Goal: Task Accomplishment & Management: Use online tool/utility

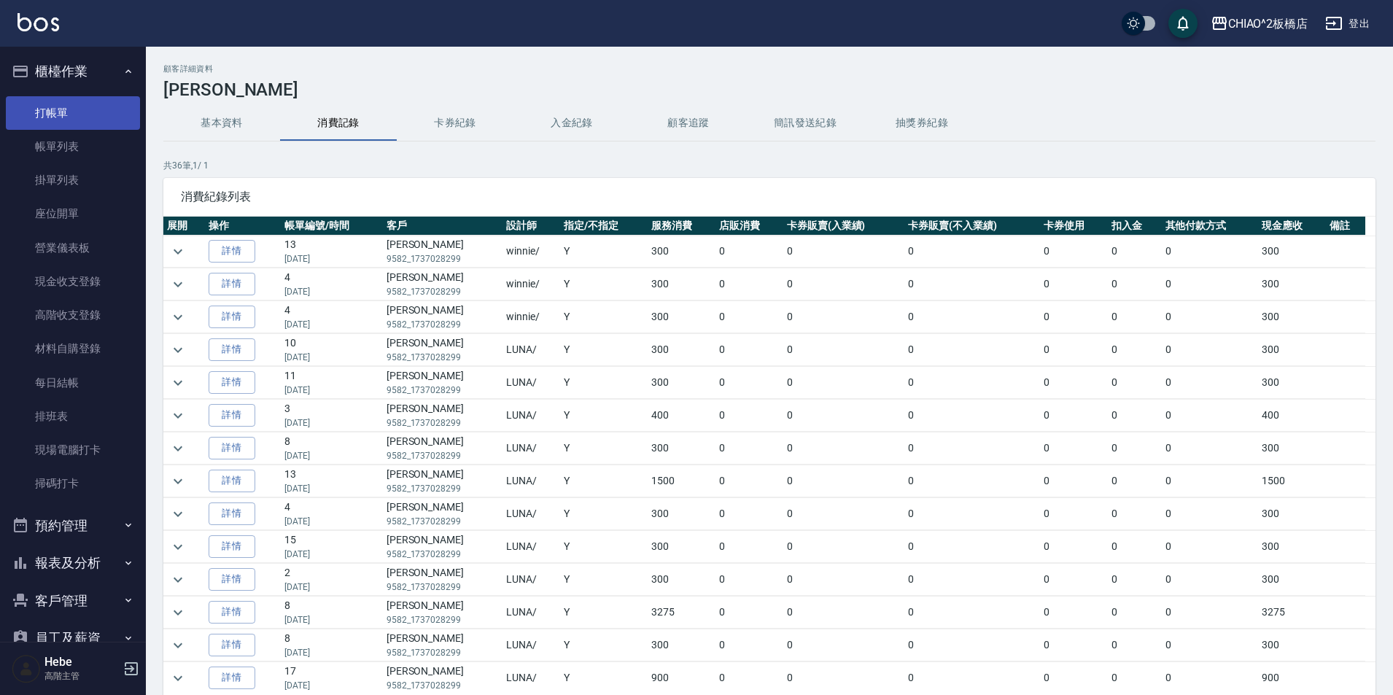
click at [95, 117] on link "打帳單" at bounding box center [73, 113] width 134 height 34
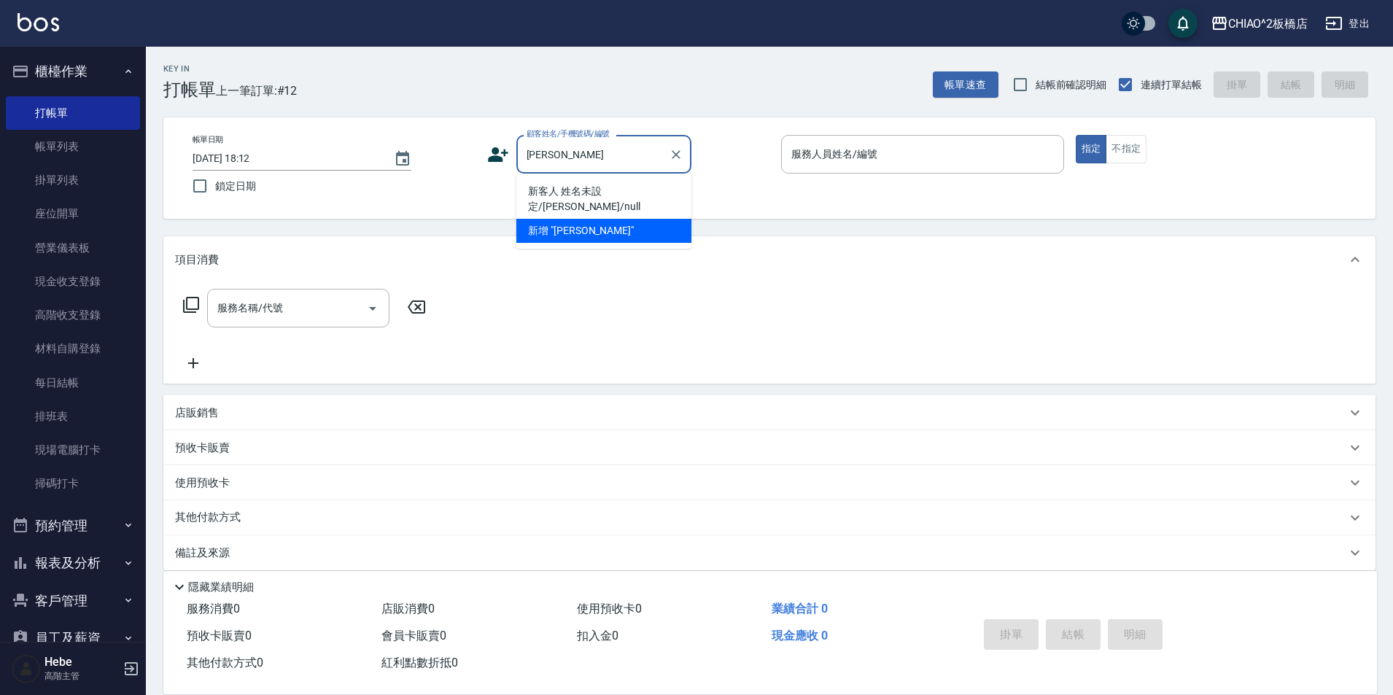
click at [610, 190] on li "新客人 姓名未設定/[PERSON_NAME]/null" at bounding box center [603, 198] width 175 height 39
type input "新客人 姓名未設定/[PERSON_NAME]/null"
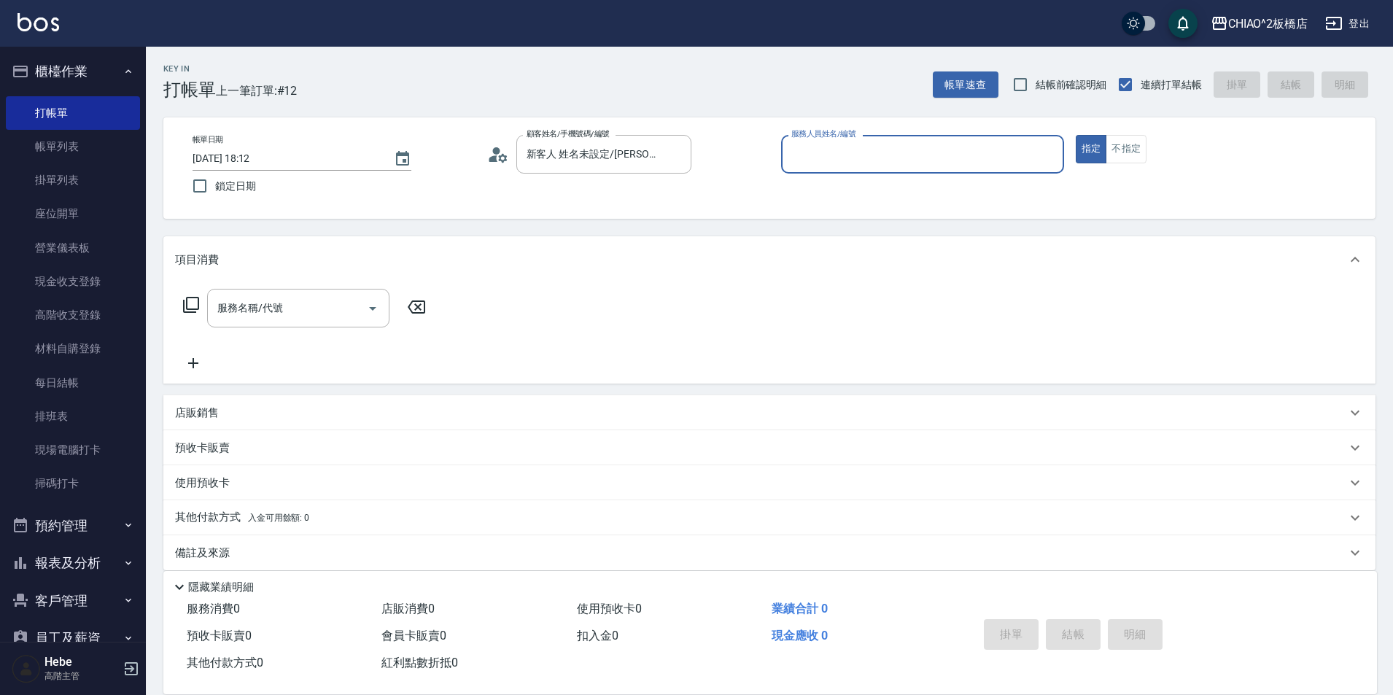
click at [860, 148] on input "服務人員姓名/編號" at bounding box center [922, 154] width 270 height 26
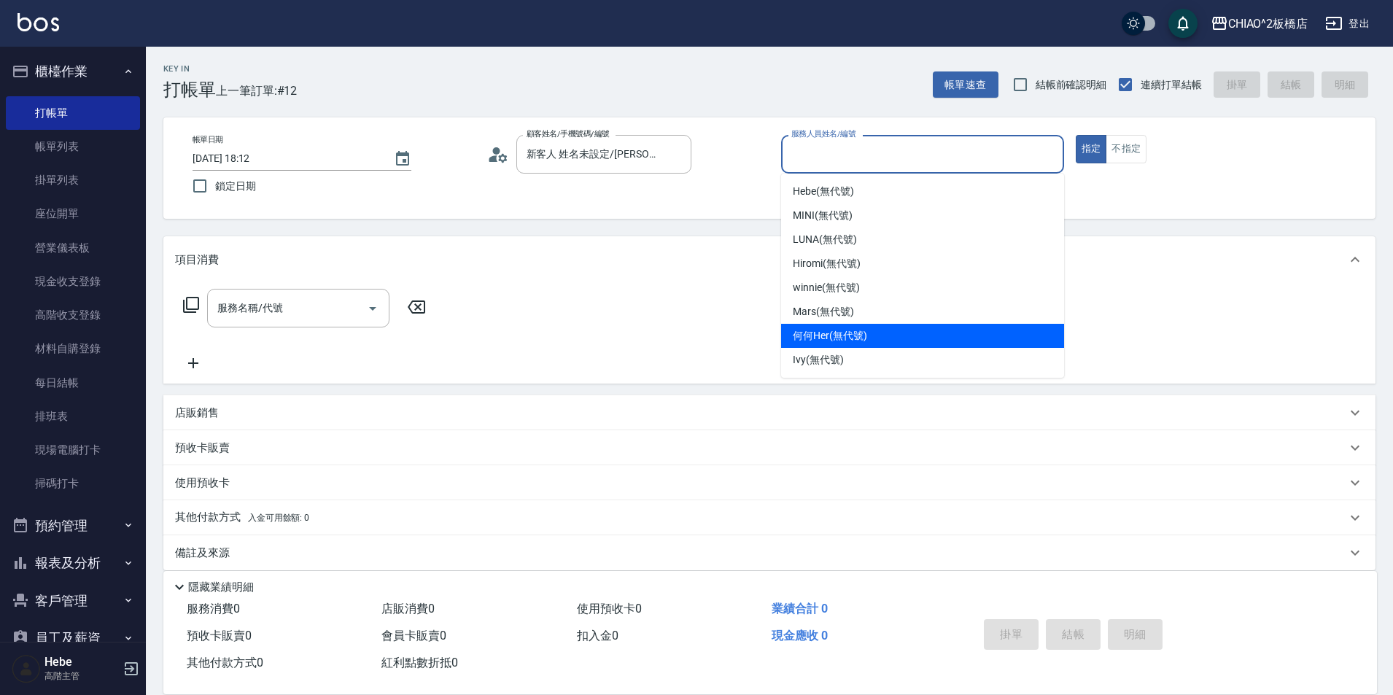
click at [816, 330] on span "何何Her (無代號)" at bounding box center [830, 335] width 74 height 15
type input "何何Her (無代號)"
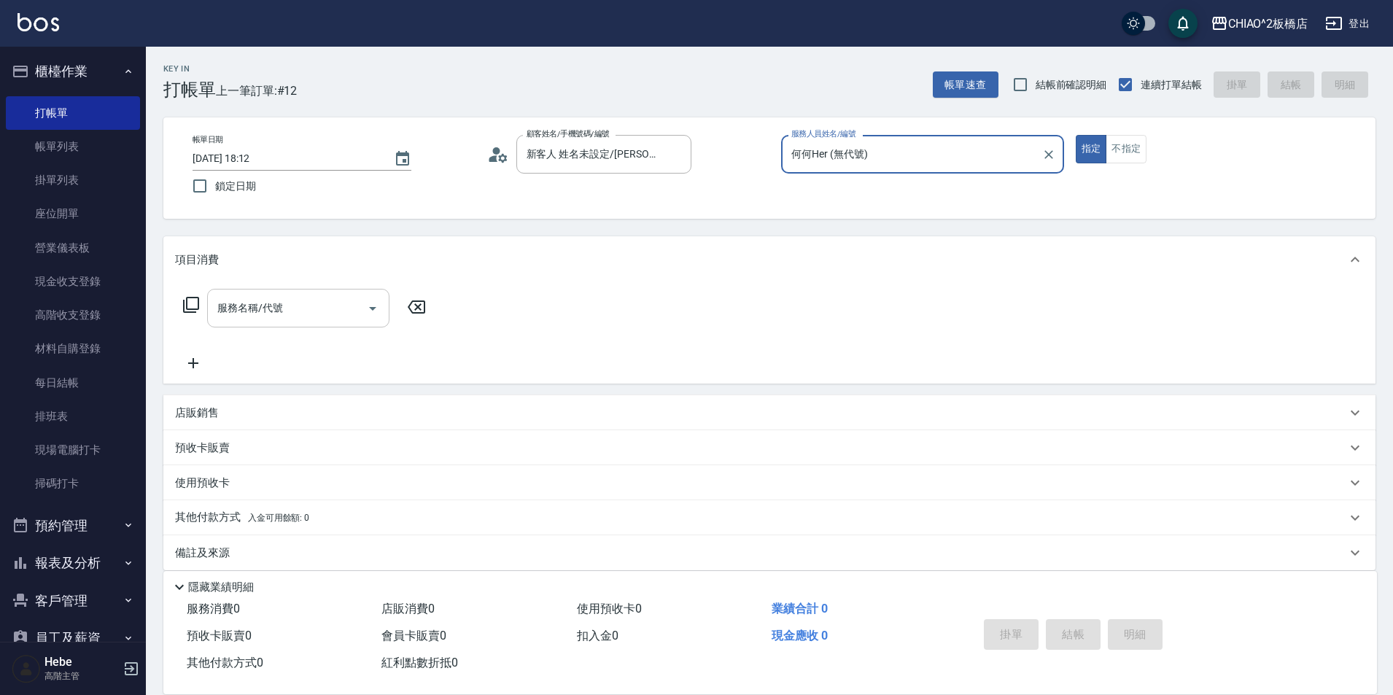
click at [327, 311] on input "服務名稱/代號" at bounding box center [287, 308] width 147 height 26
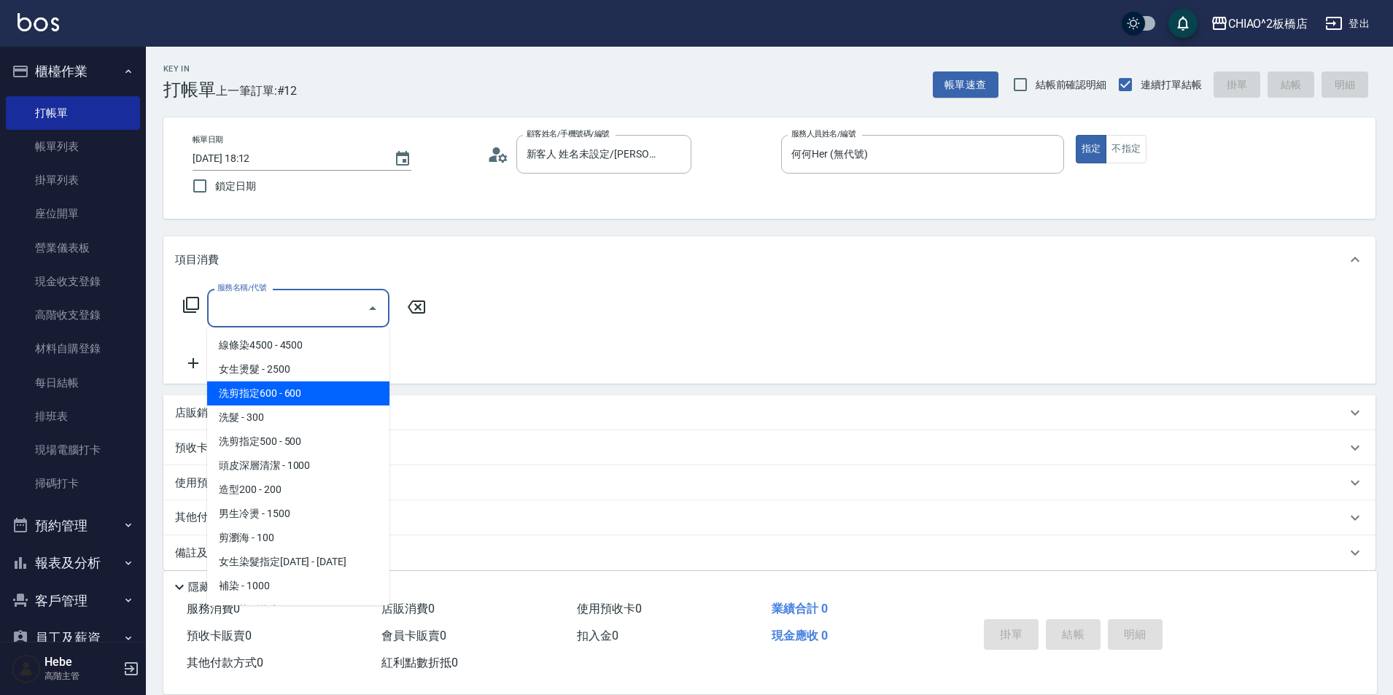
click at [289, 383] on span "洗剪指定600 - 600" at bounding box center [298, 393] width 182 height 24
type input "洗剪指定600(96678)"
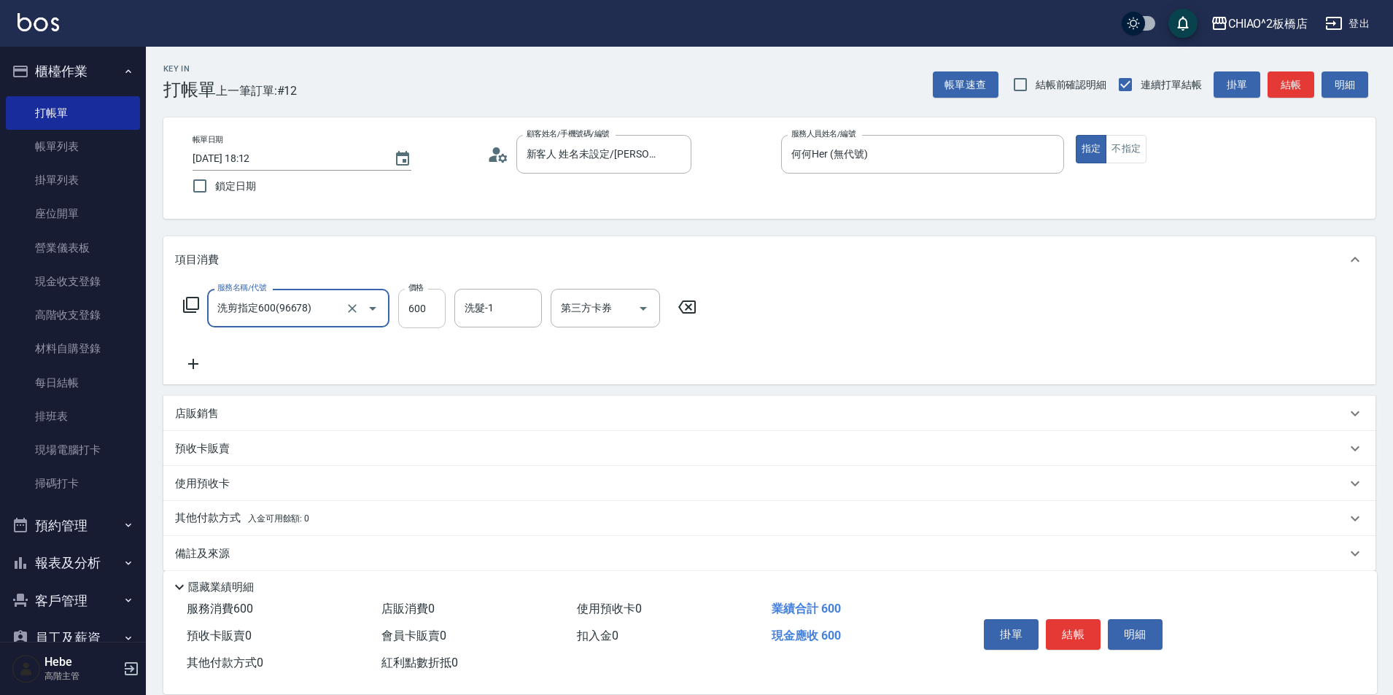
click at [440, 312] on input "600" at bounding box center [421, 308] width 47 height 39
type input "615"
click at [203, 413] on p "店販銷售" at bounding box center [197, 413] width 44 height 15
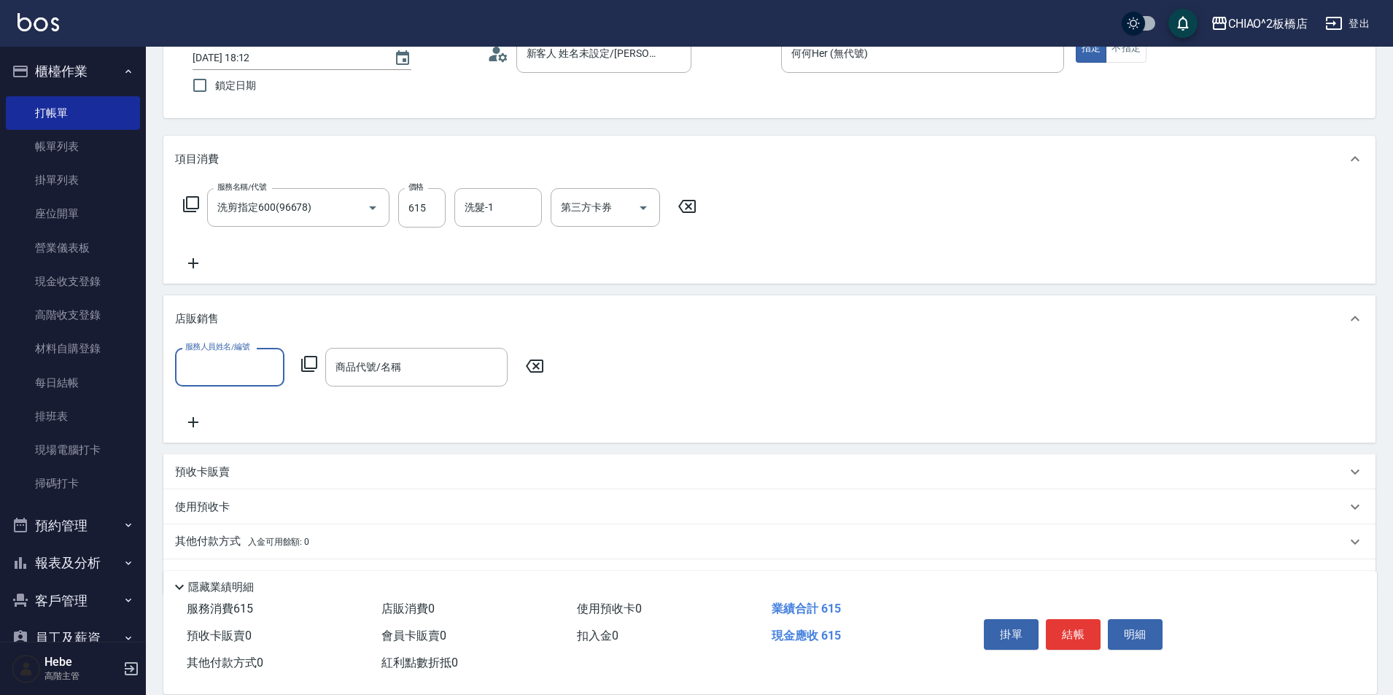
scroll to position [140, 0]
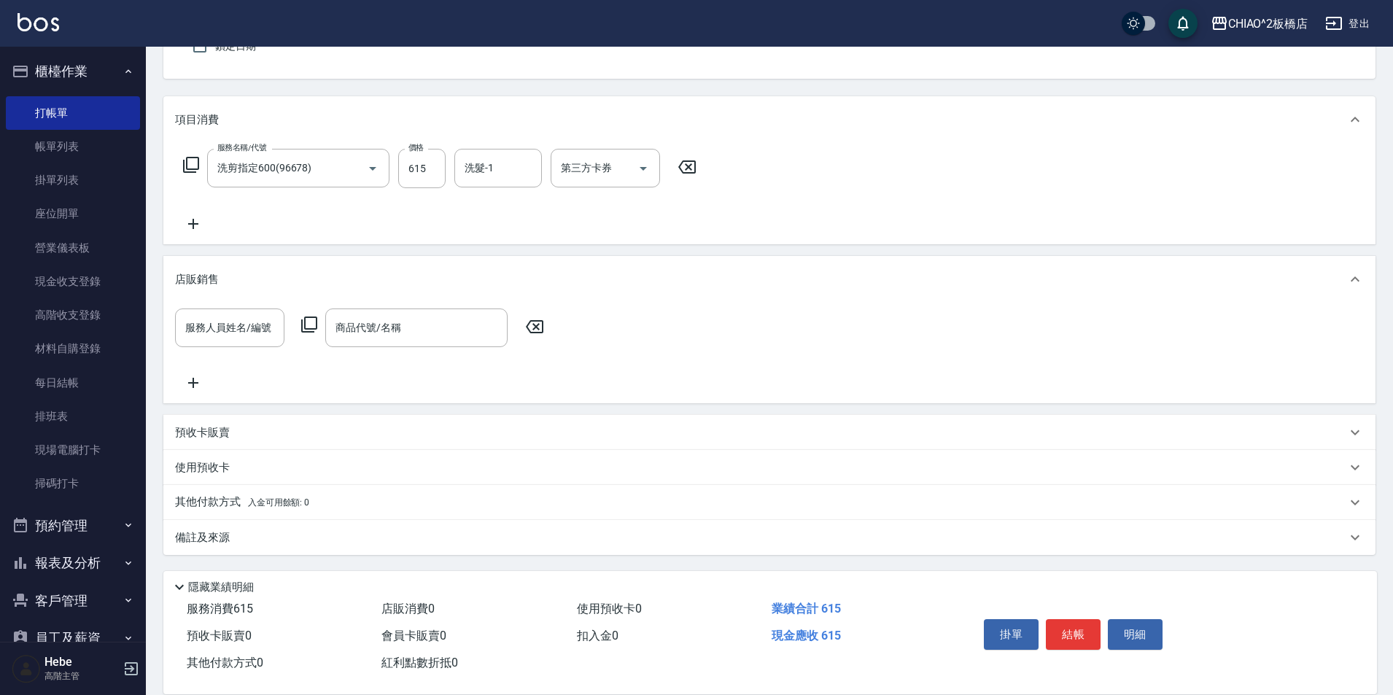
click at [222, 505] on p "其他付款方式 入金可用餘額: 0" at bounding box center [242, 502] width 134 height 16
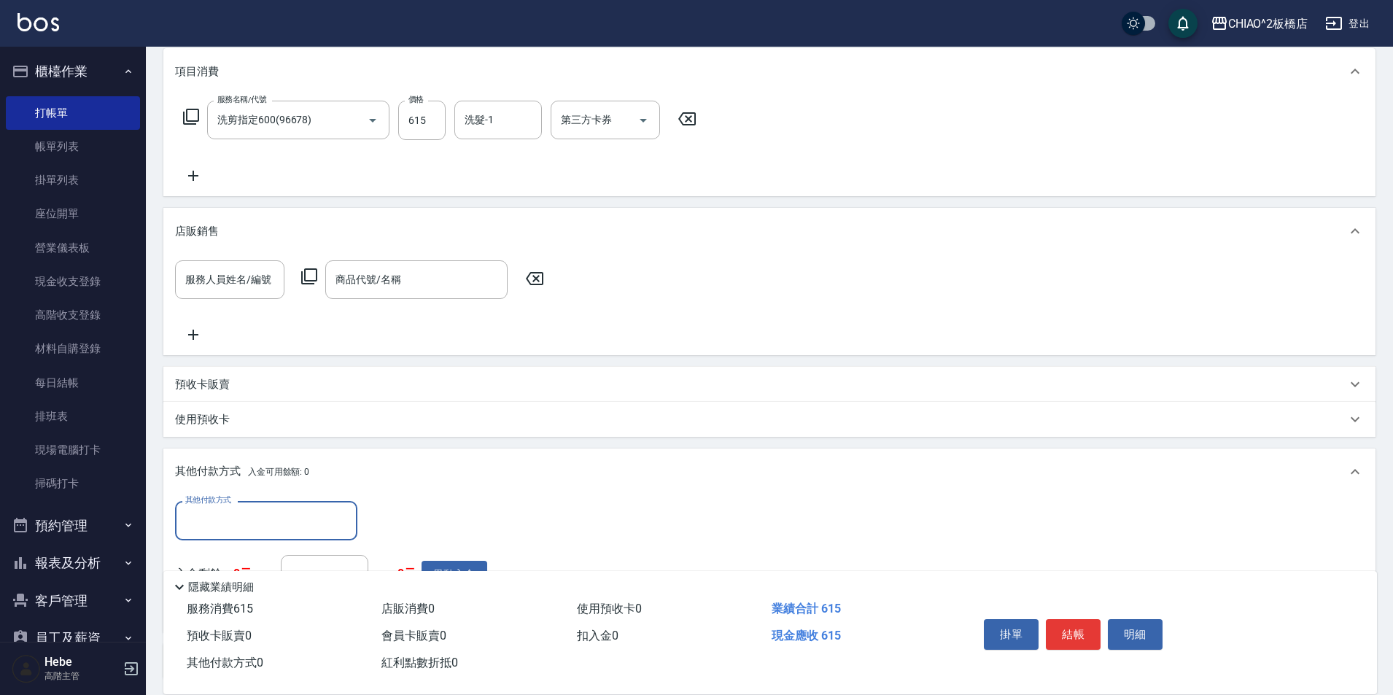
scroll to position [213, 0]
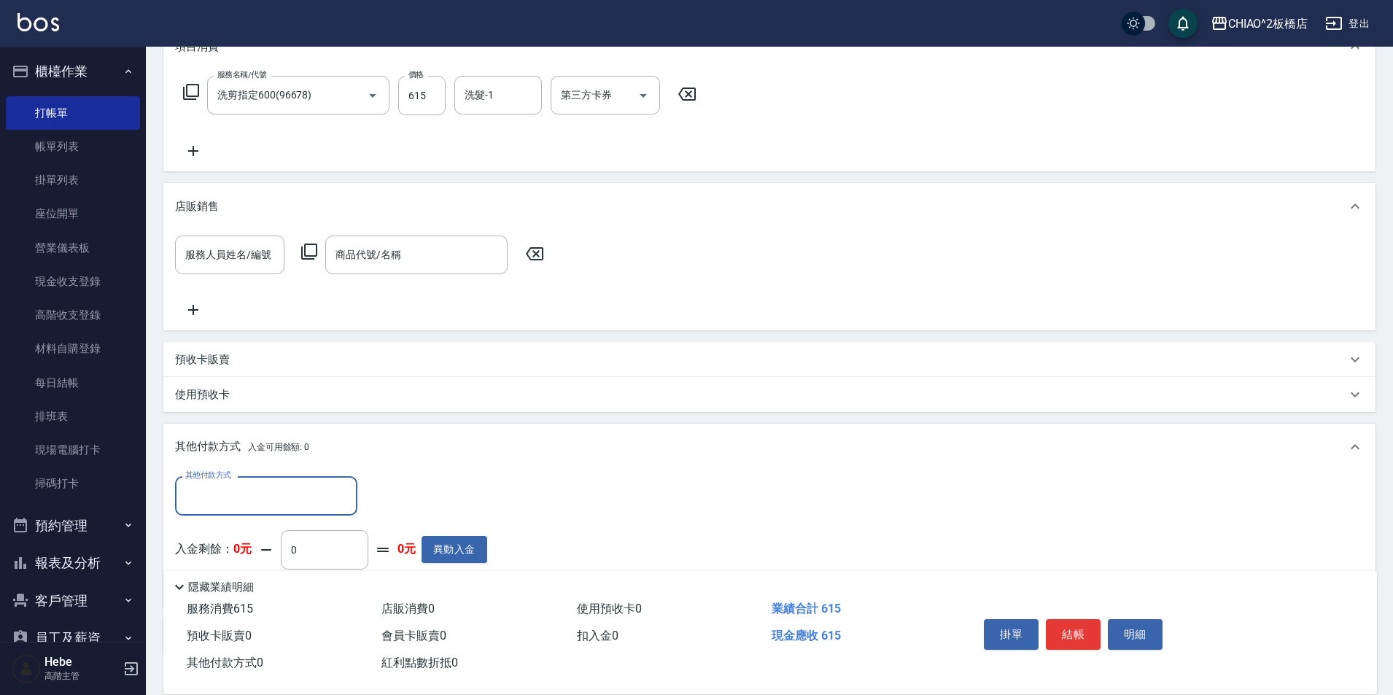
click at [213, 498] on input "其他付款方式" at bounding box center [266, 496] width 169 height 26
click at [220, 532] on span "信用卡" at bounding box center [266, 533] width 182 height 24
type input "信用卡"
type input "615"
click at [1077, 619] on button "結帳" at bounding box center [1073, 634] width 55 height 31
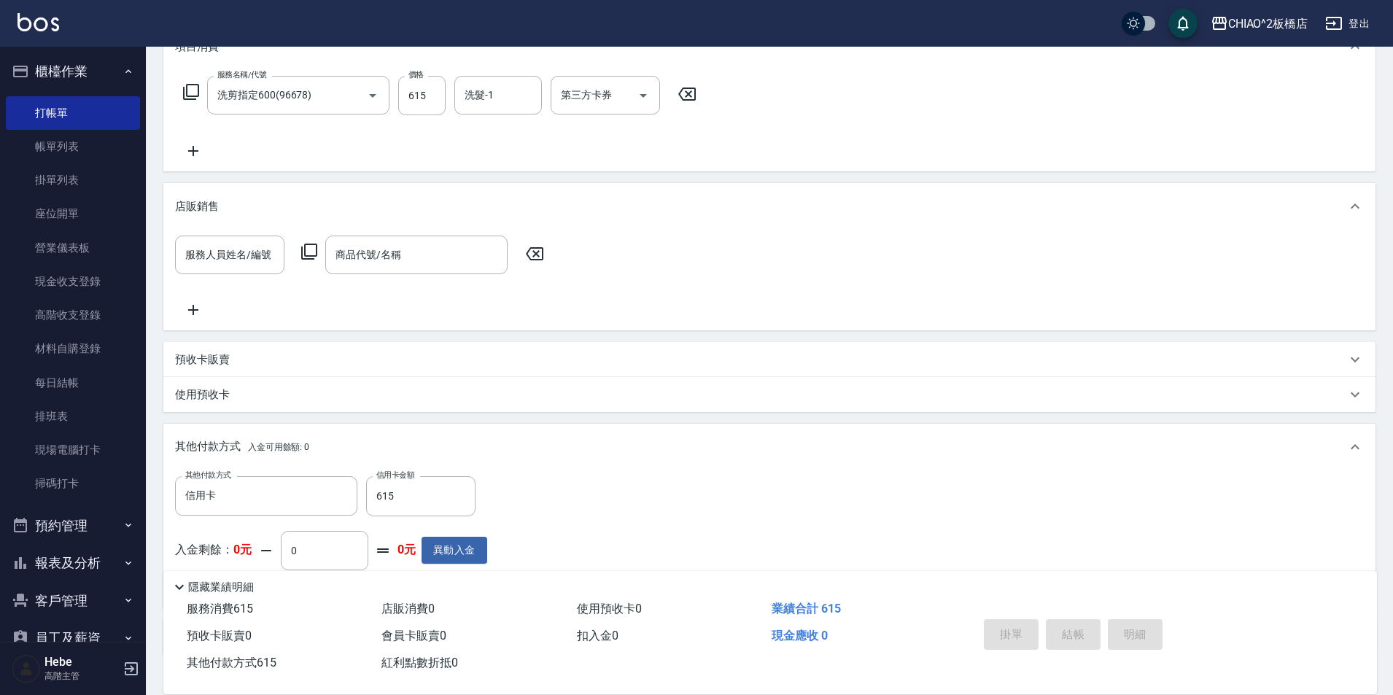
type input "[DATE] 18:13"
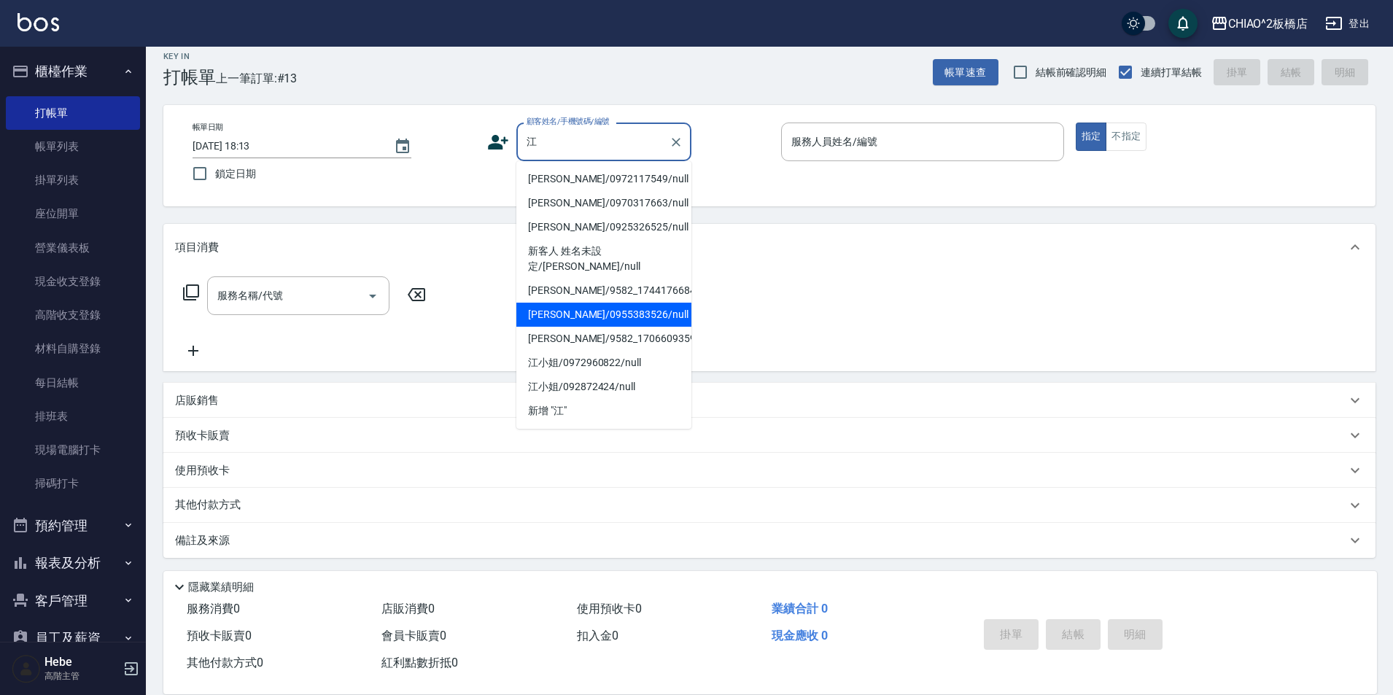
scroll to position [15, 0]
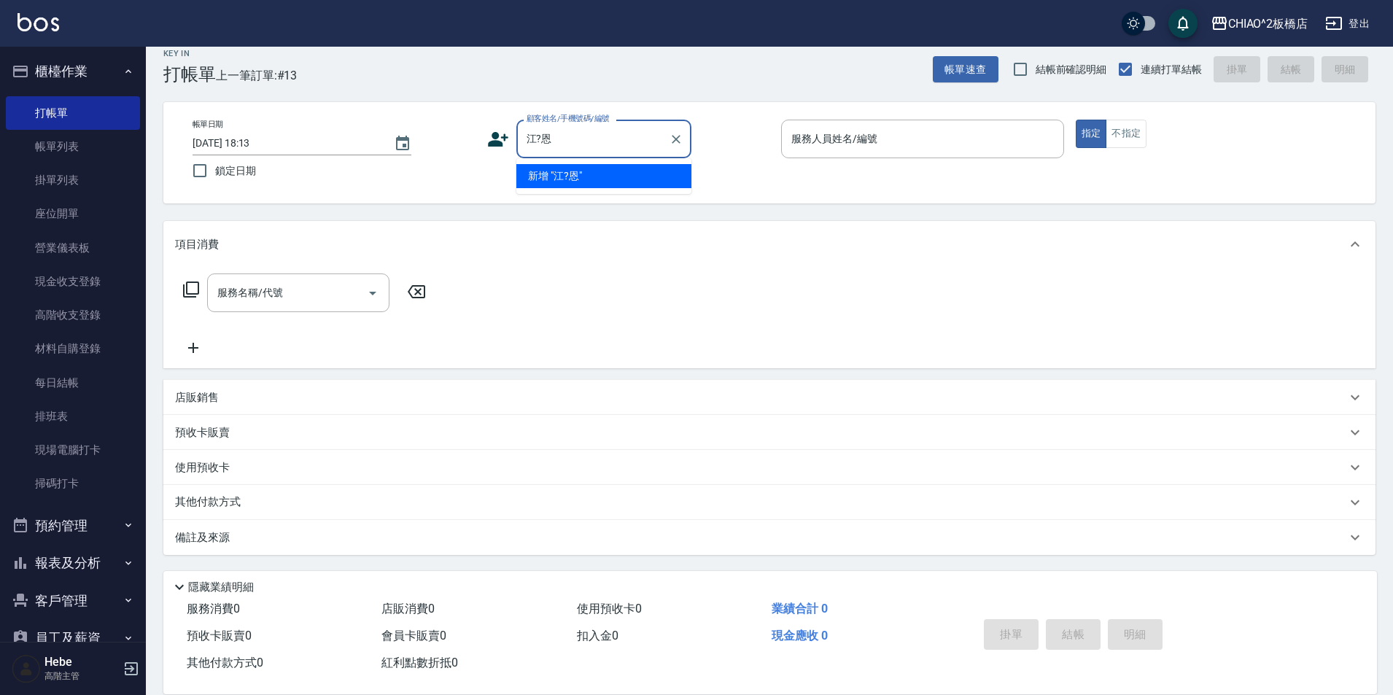
click at [578, 171] on li "新增 "江?恩"" at bounding box center [603, 176] width 175 height 24
type input "江?恩"
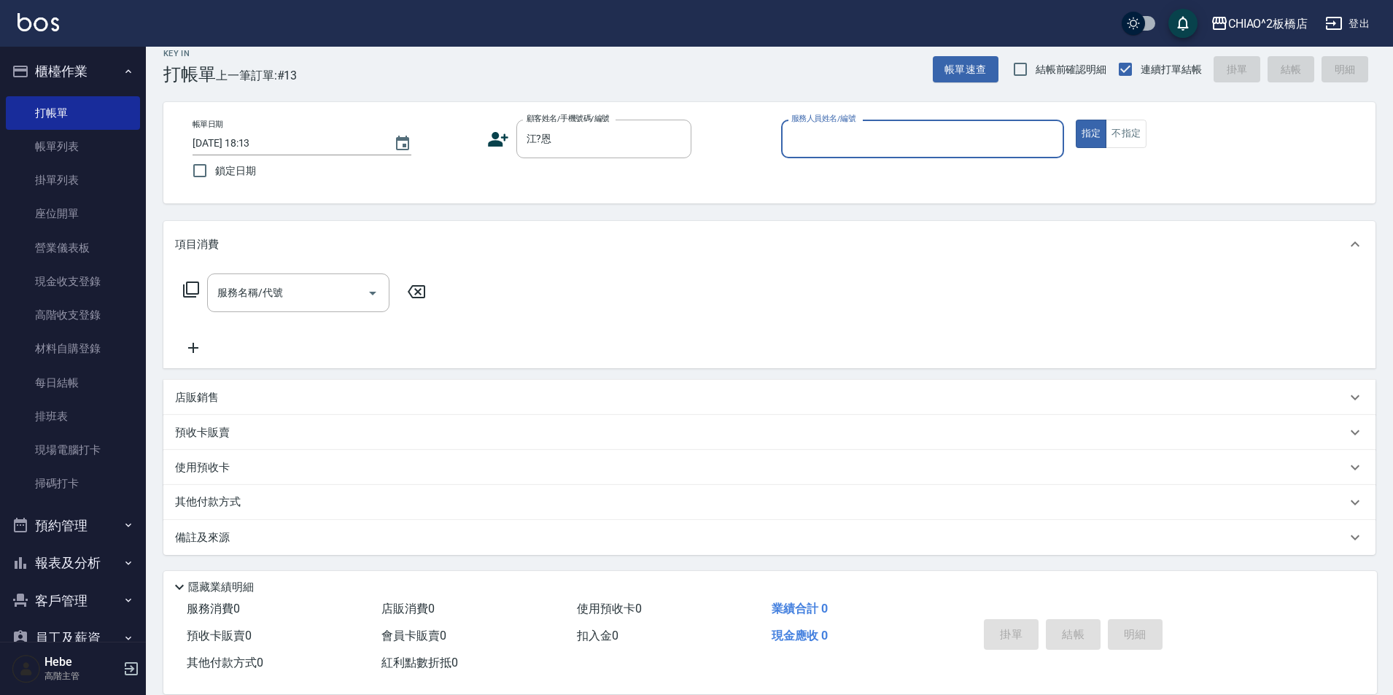
click at [807, 155] on div "服務人員姓名/編號" at bounding box center [922, 139] width 283 height 39
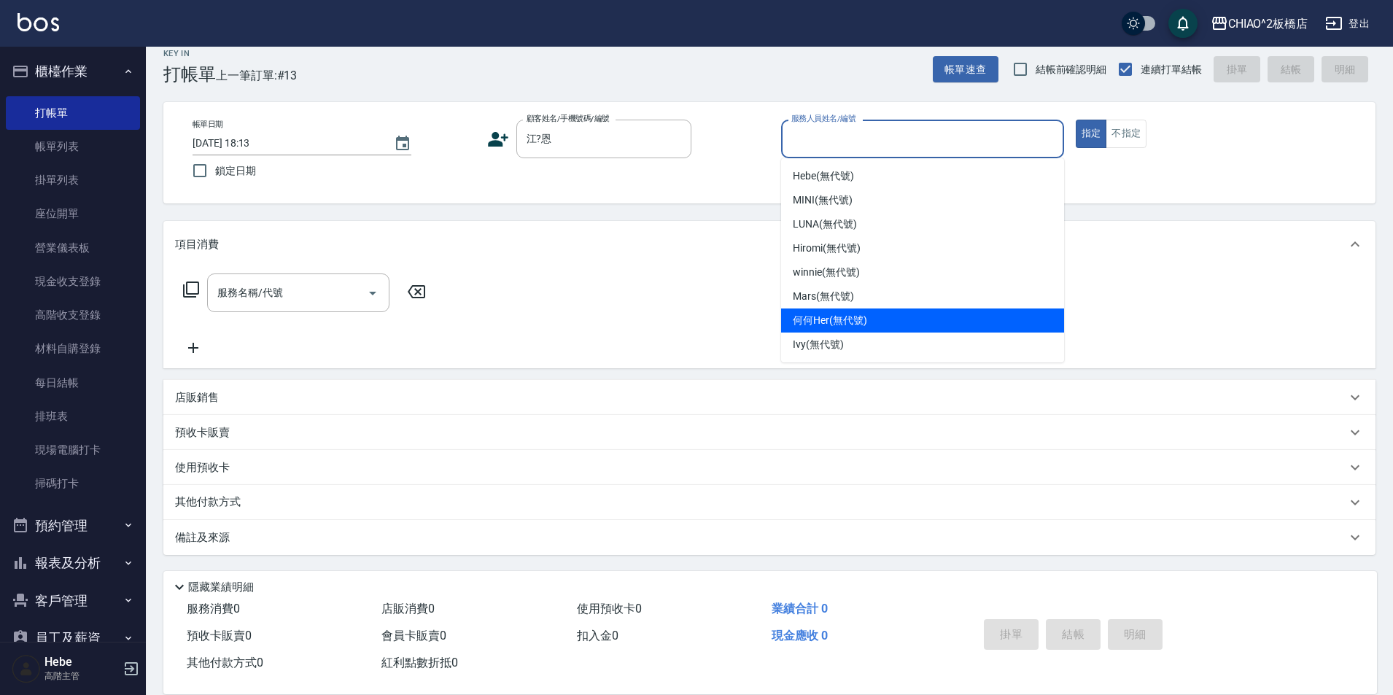
drag, startPoint x: 798, startPoint y: 314, endPoint x: 773, endPoint y: 320, distance: 26.3
click at [798, 314] on span "何何Her (無代號)" at bounding box center [830, 320] width 74 height 15
type input "何何Her (無代號)"
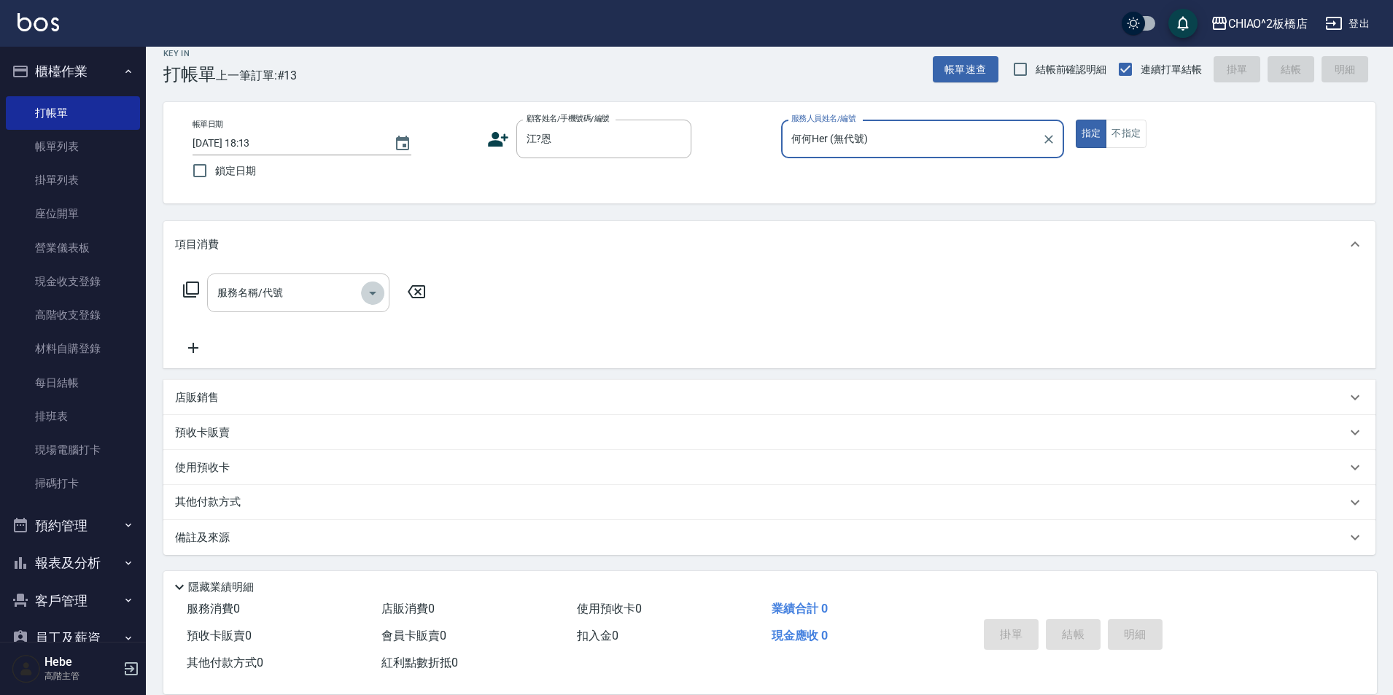
click at [367, 292] on icon "Open" at bounding box center [372, 292] width 17 height 17
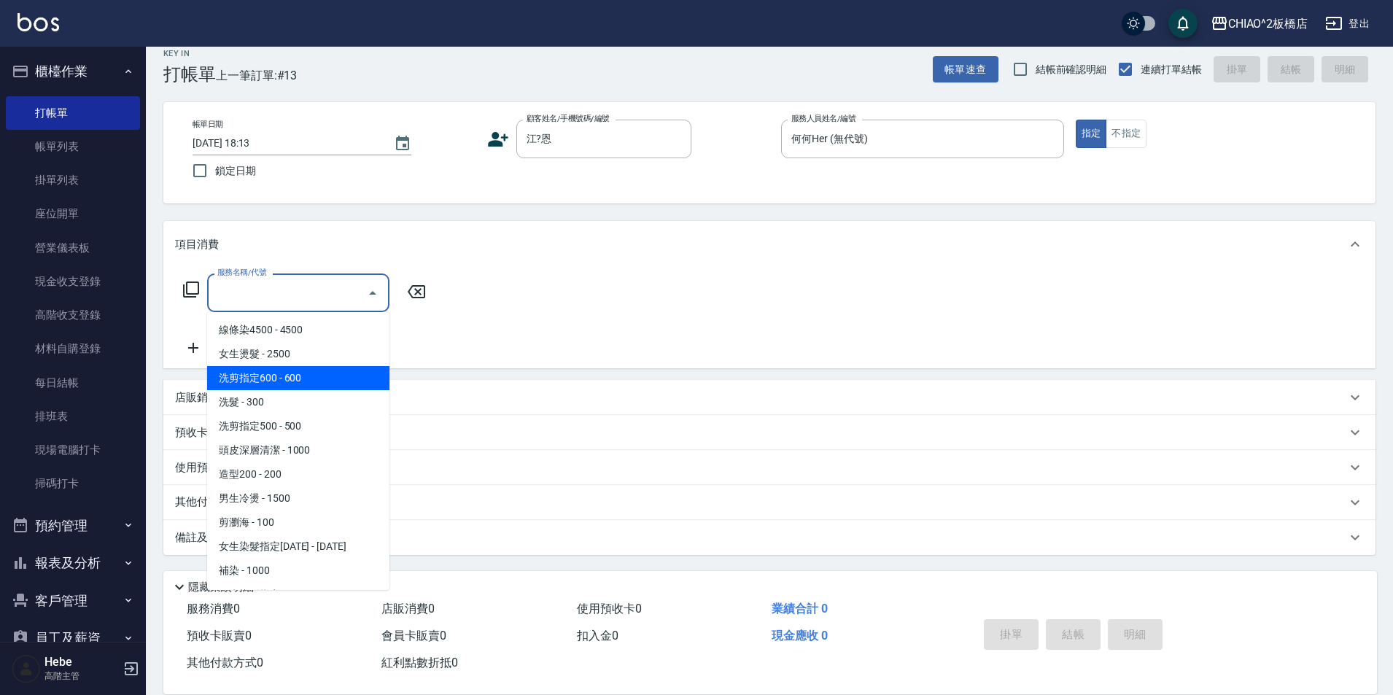
click at [340, 377] on span "洗剪指定600 - 600" at bounding box center [298, 378] width 182 height 24
type input "洗剪指定600(96678)"
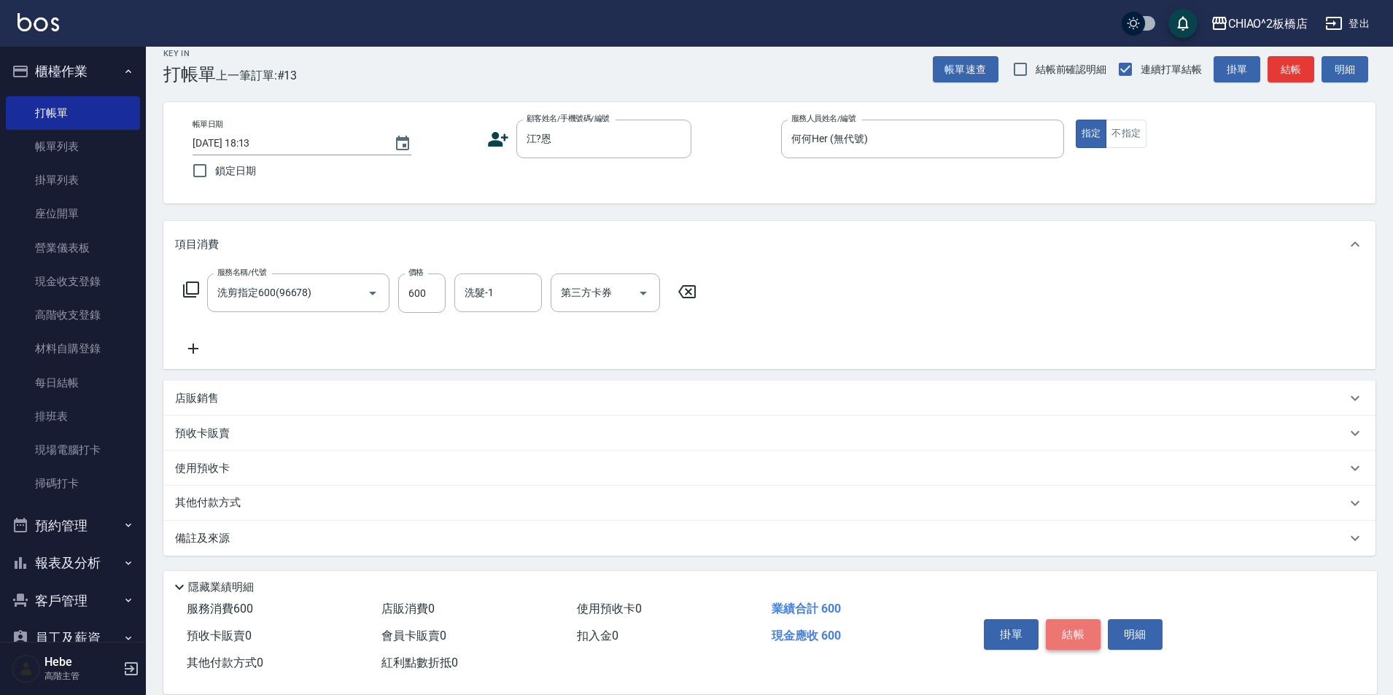
click at [1056, 623] on button "結帳" at bounding box center [1073, 634] width 55 height 31
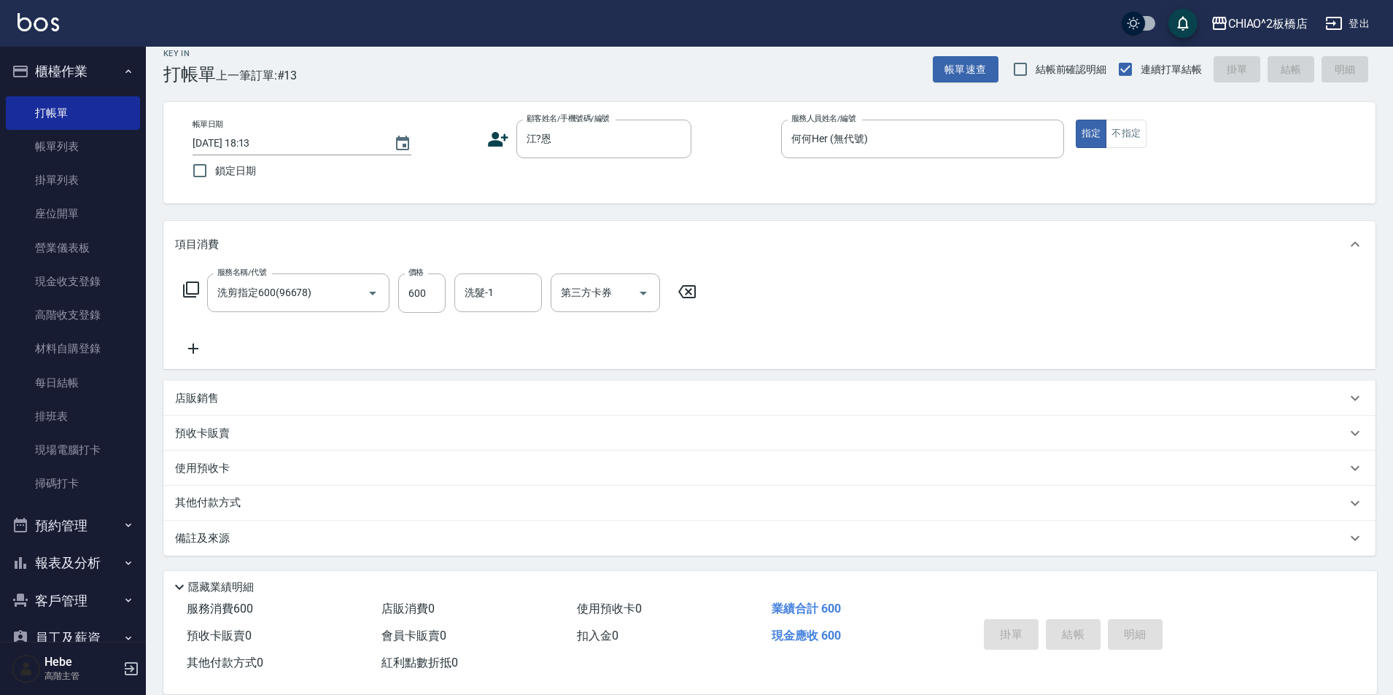
type input "[DATE] 18:14"
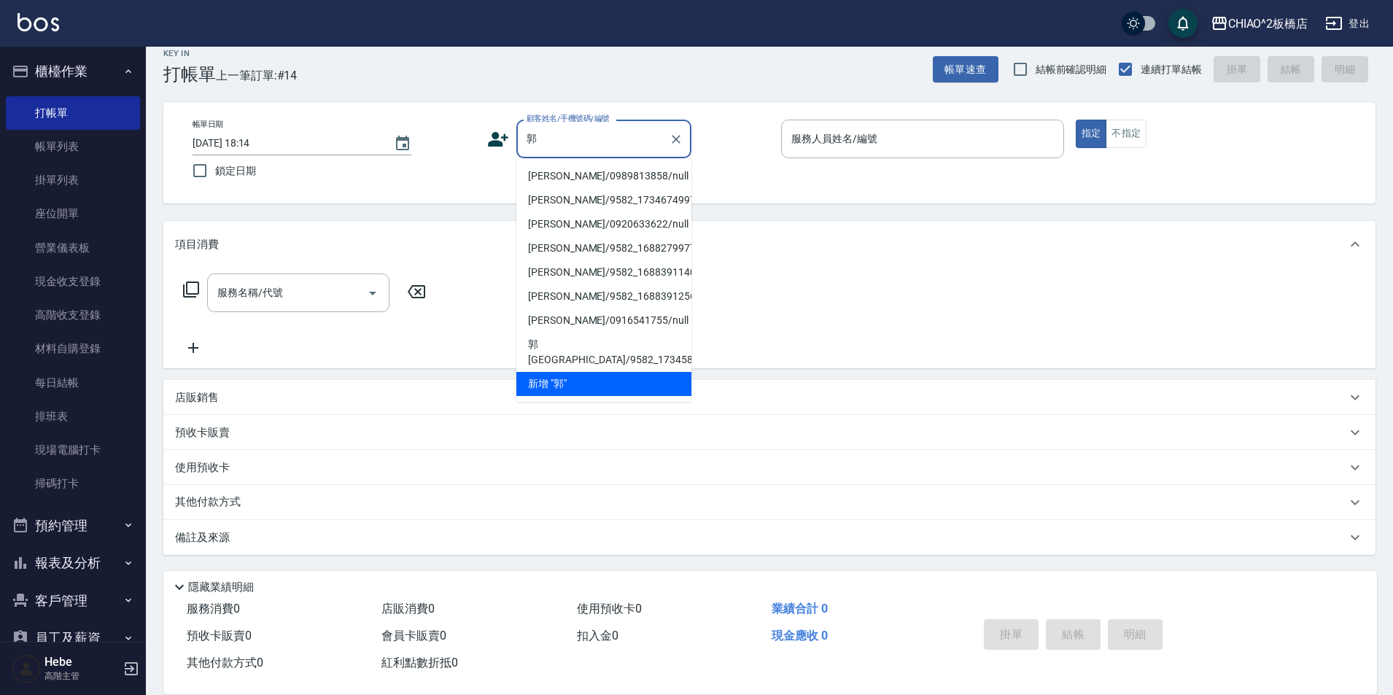
click at [593, 380] on li "新增 "郭"" at bounding box center [603, 384] width 175 height 24
type input "郭"
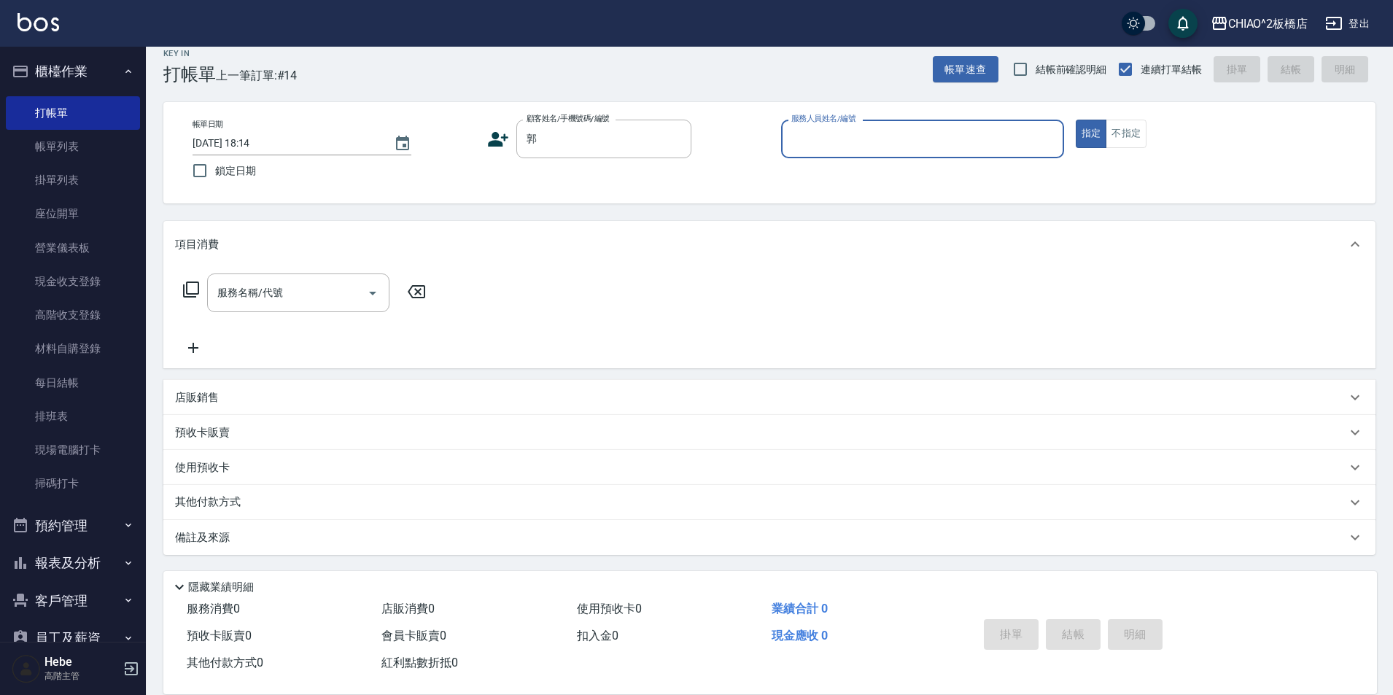
click at [811, 144] on input "服務人員姓名/編號" at bounding box center [922, 139] width 270 height 26
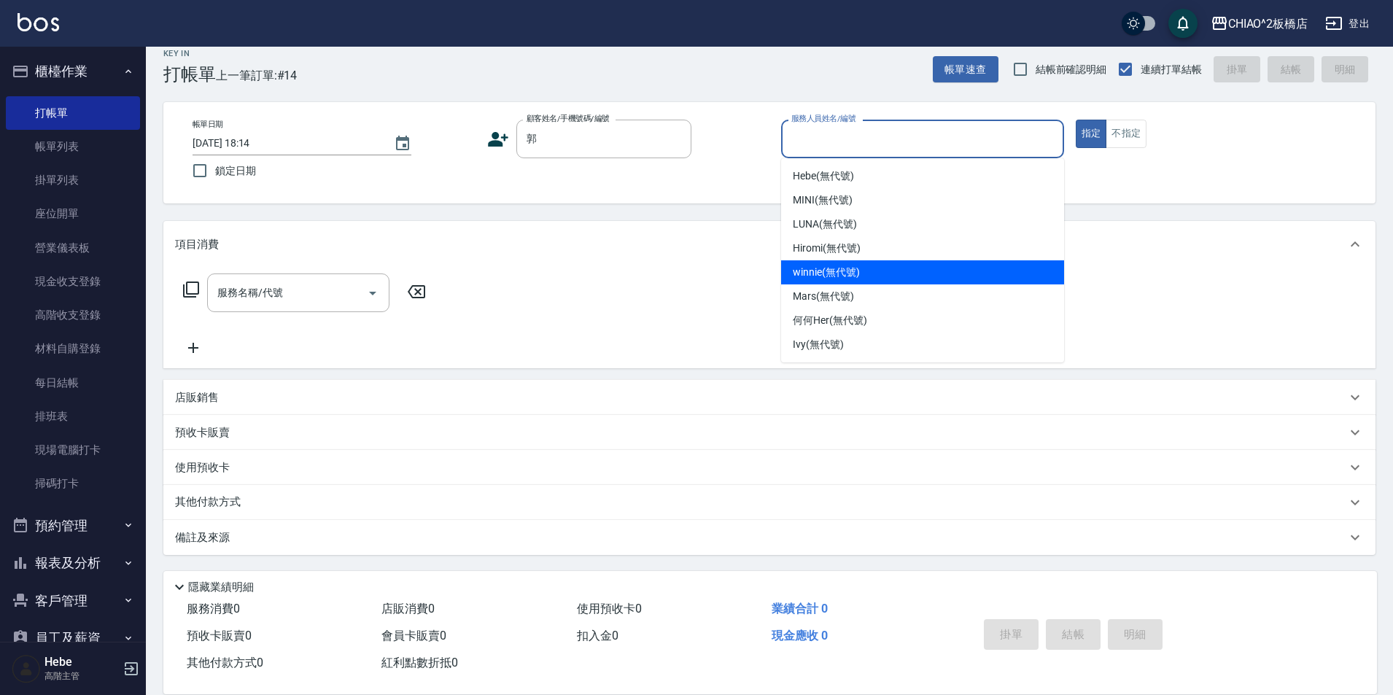
click at [798, 266] on span "winnie (無代號)" at bounding box center [826, 272] width 66 height 15
type input "winnie(無代號)"
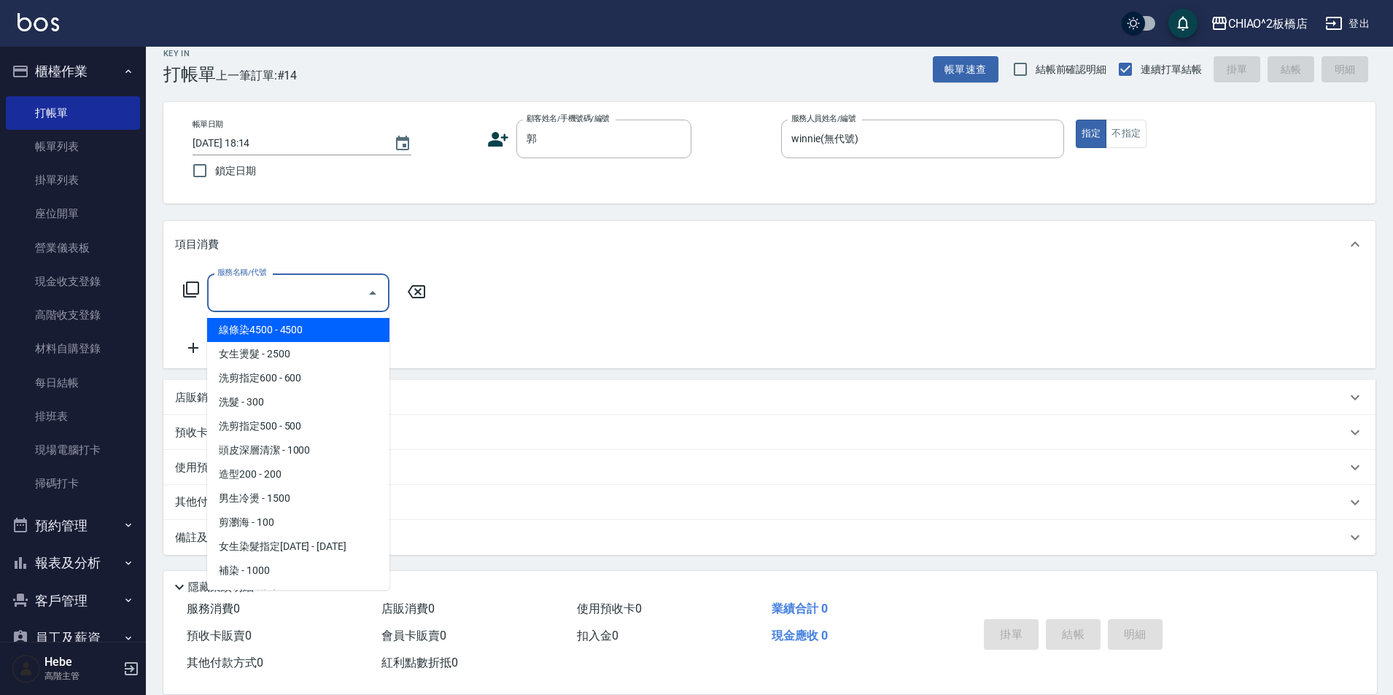
click at [326, 300] on input "服務名稱/代號" at bounding box center [287, 293] width 147 height 26
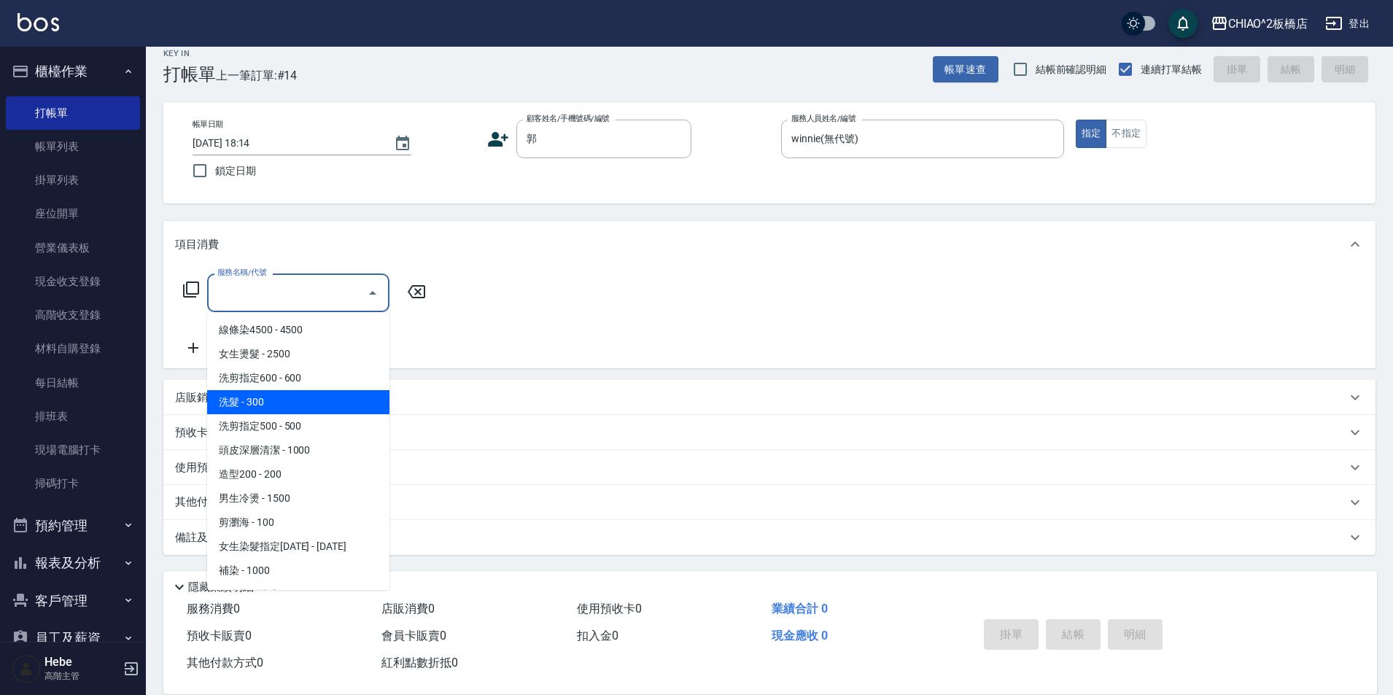
click at [328, 402] on span "洗髮 - 300" at bounding box center [298, 402] width 182 height 24
type input "洗髮(96679)"
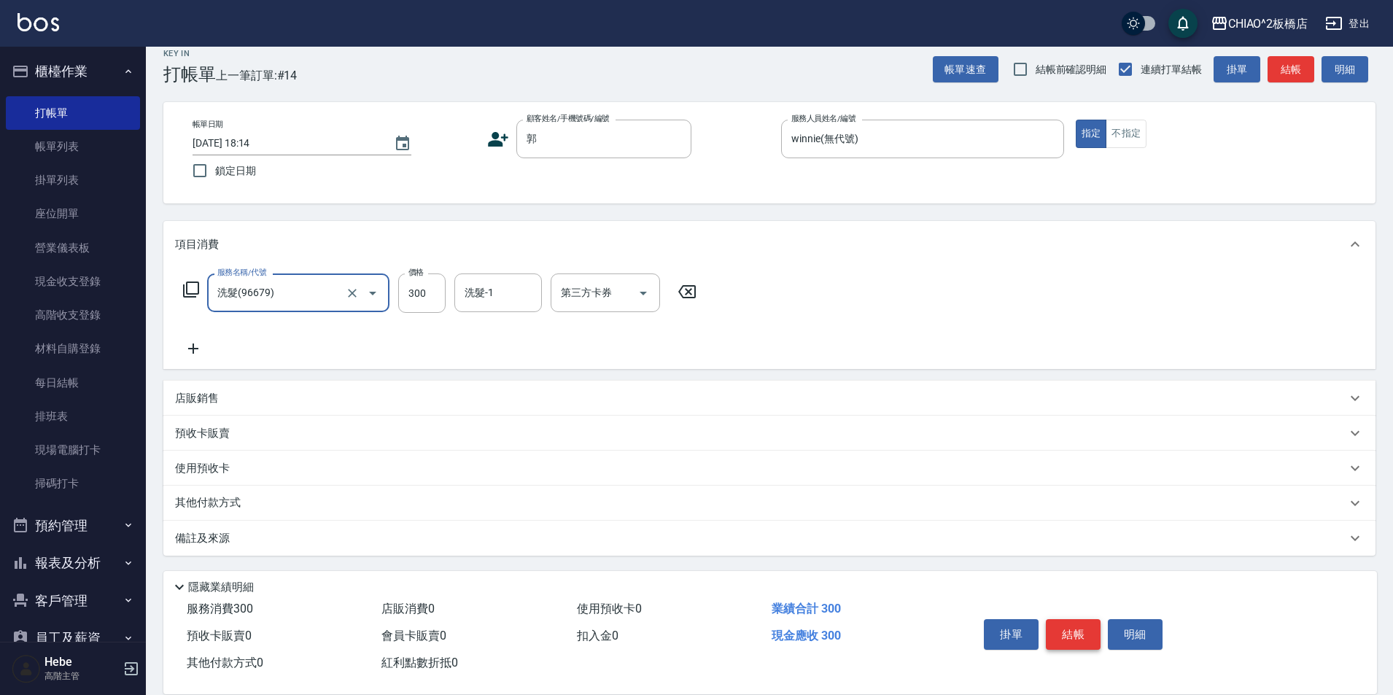
click at [1052, 626] on button "結帳" at bounding box center [1073, 634] width 55 height 31
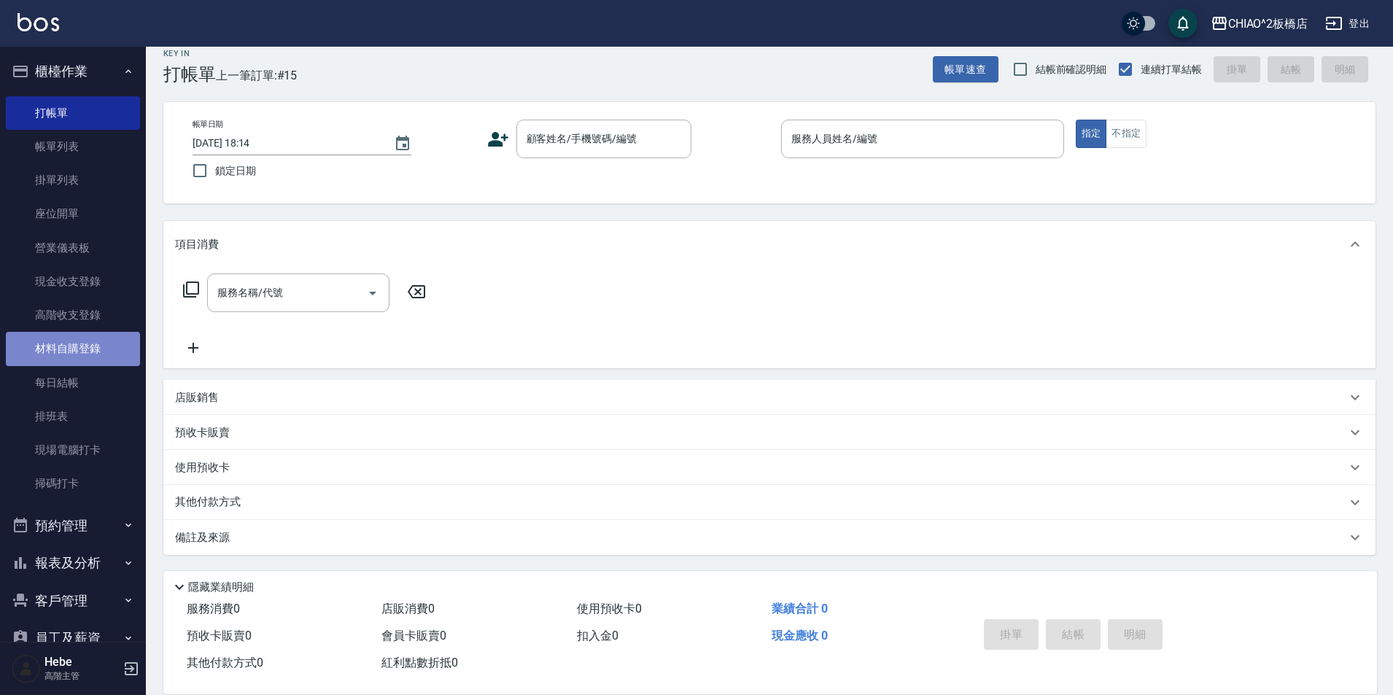
click at [77, 353] on link "材料自購登錄" at bounding box center [73, 349] width 134 height 34
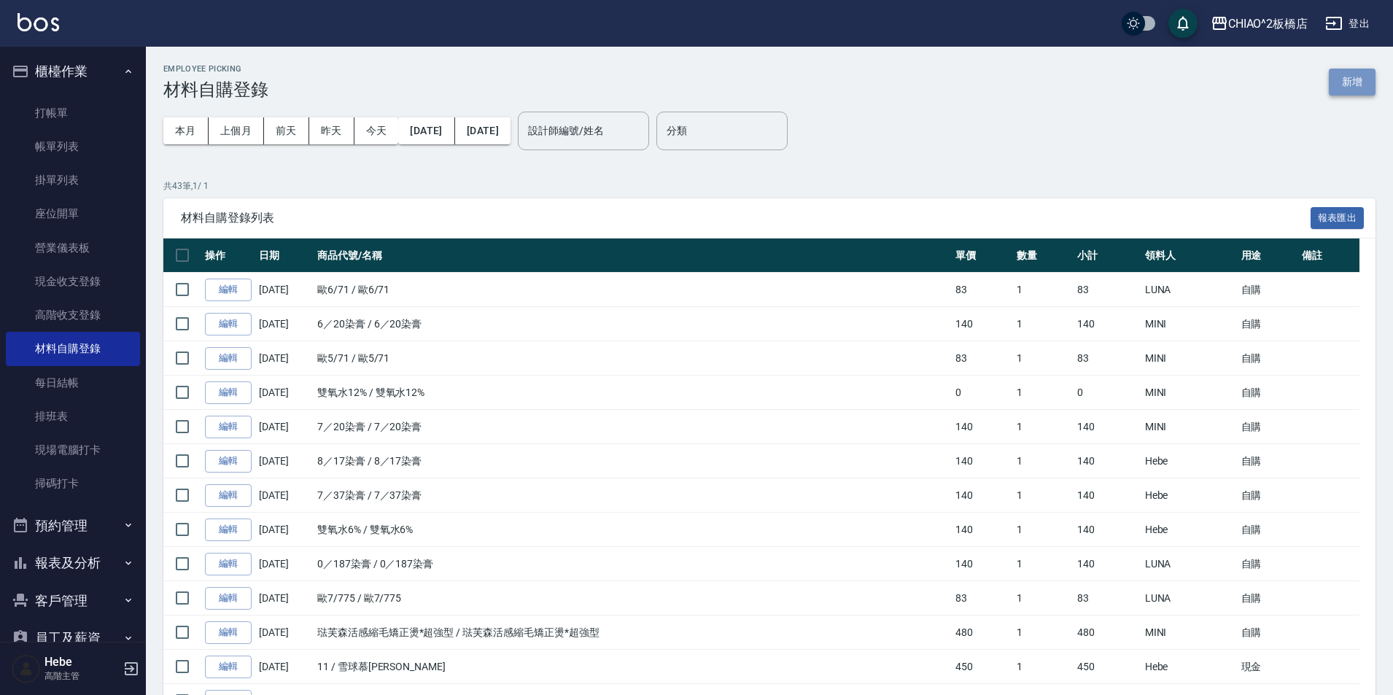
click at [1355, 84] on button "新增" at bounding box center [1351, 82] width 47 height 27
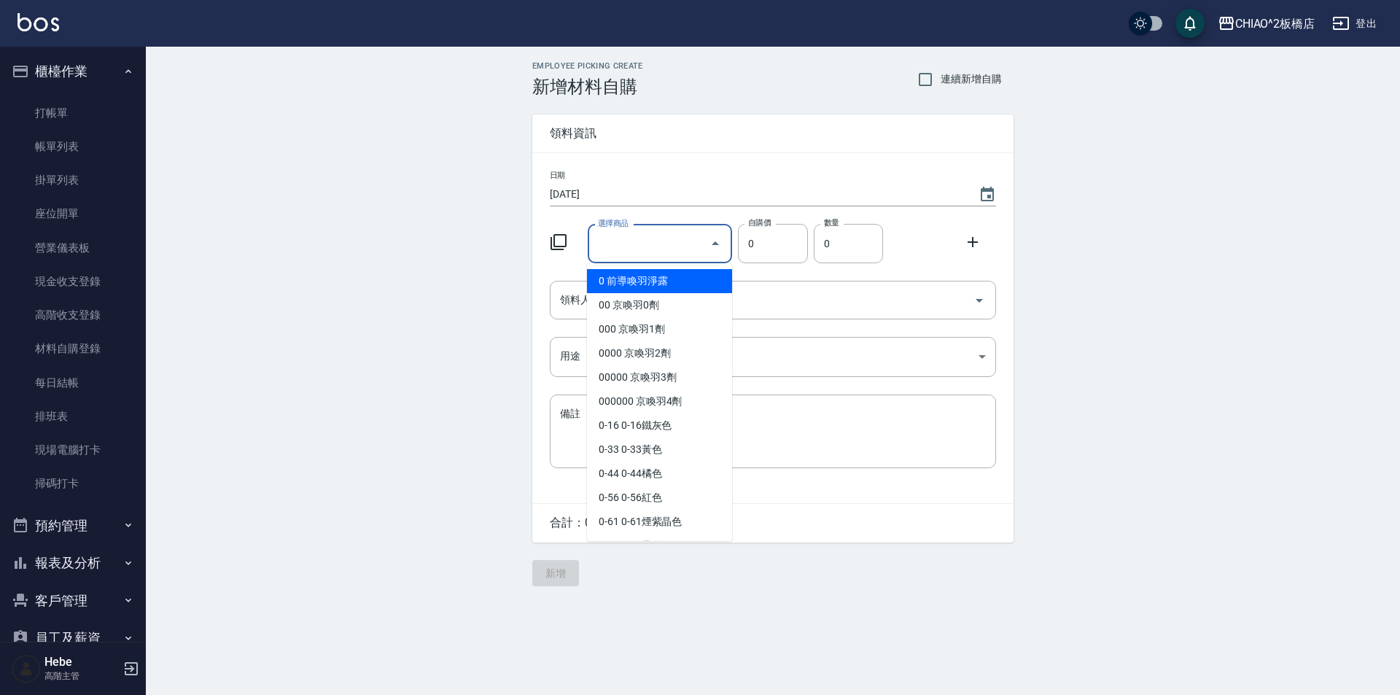
click at [614, 244] on div "選擇商品 選擇商品" at bounding box center [660, 244] width 145 height 39
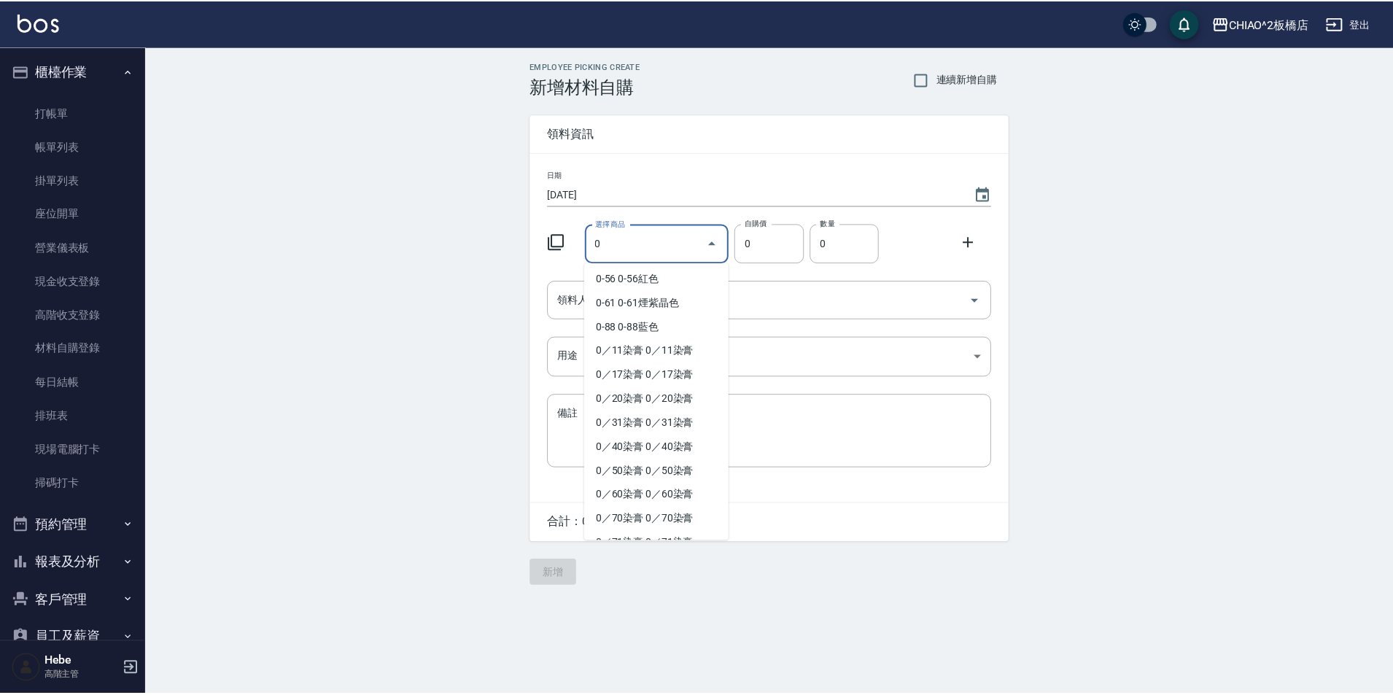
scroll to position [365, 0]
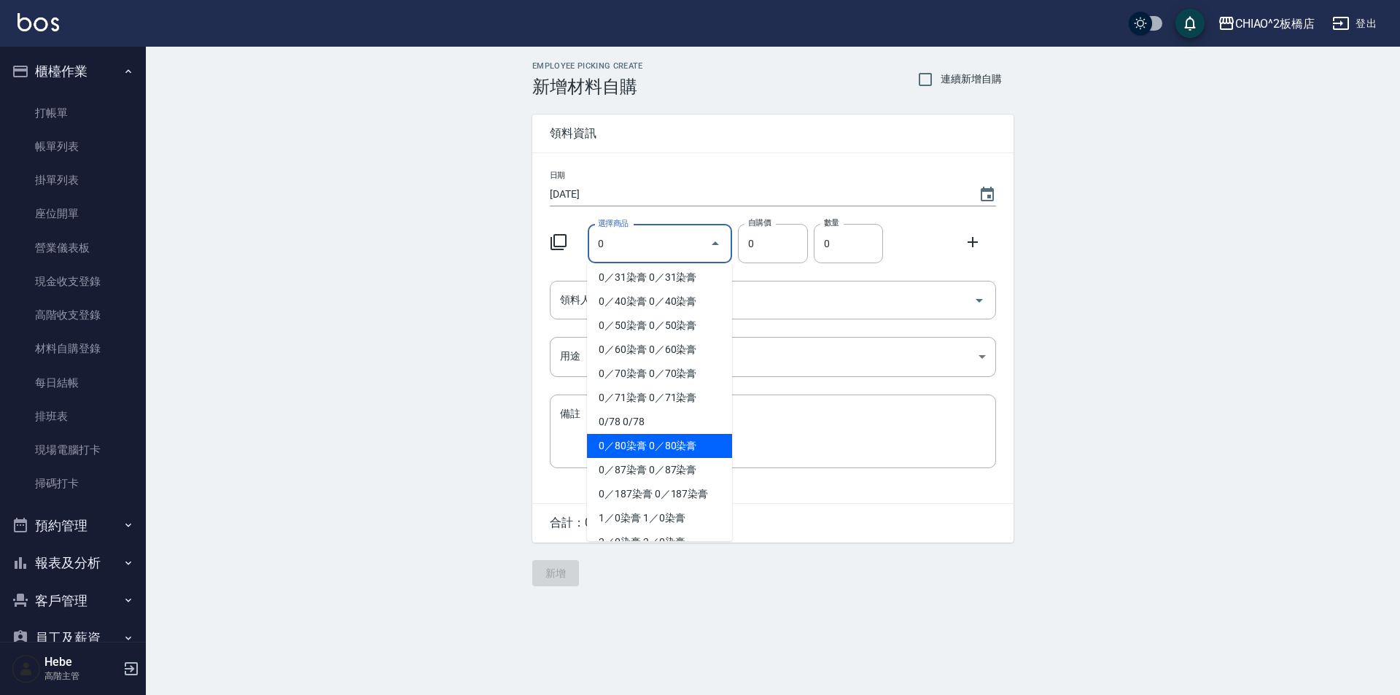
click at [618, 442] on li "0／80染膏 0／80染膏" at bounding box center [659, 446] width 145 height 24
type input "0／80染膏"
type input "140"
type input "1"
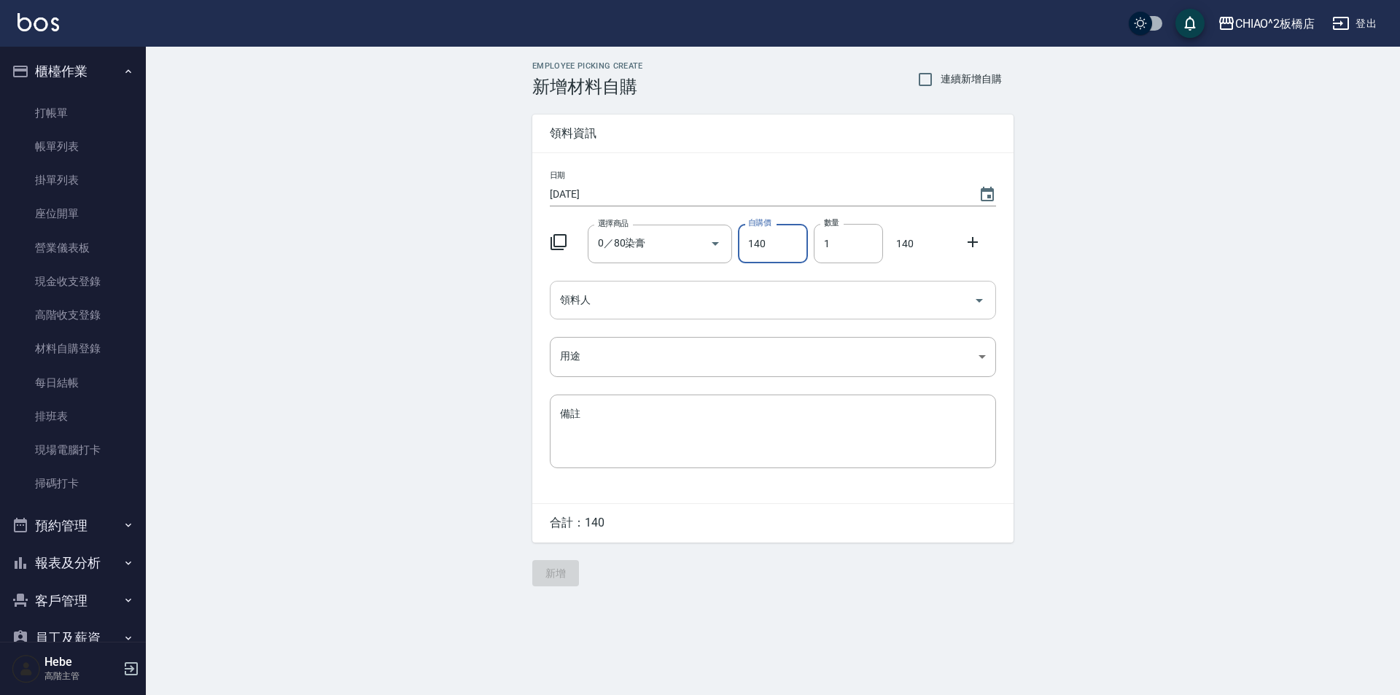
click at [612, 312] on input "領料人" at bounding box center [761, 300] width 411 height 26
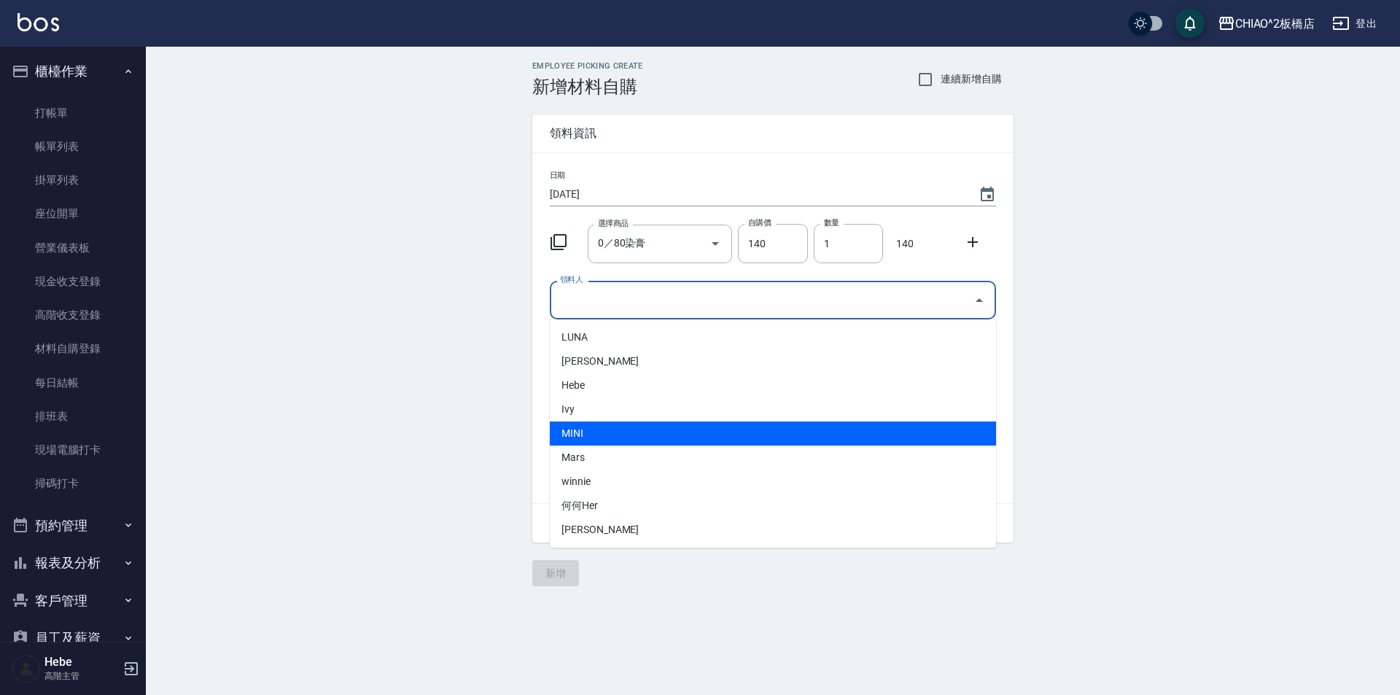
drag, startPoint x: 596, startPoint y: 437, endPoint x: 596, endPoint y: 393, distance: 44.5
click at [596, 435] on li "MINI" at bounding box center [773, 433] width 446 height 24
type input "MINI"
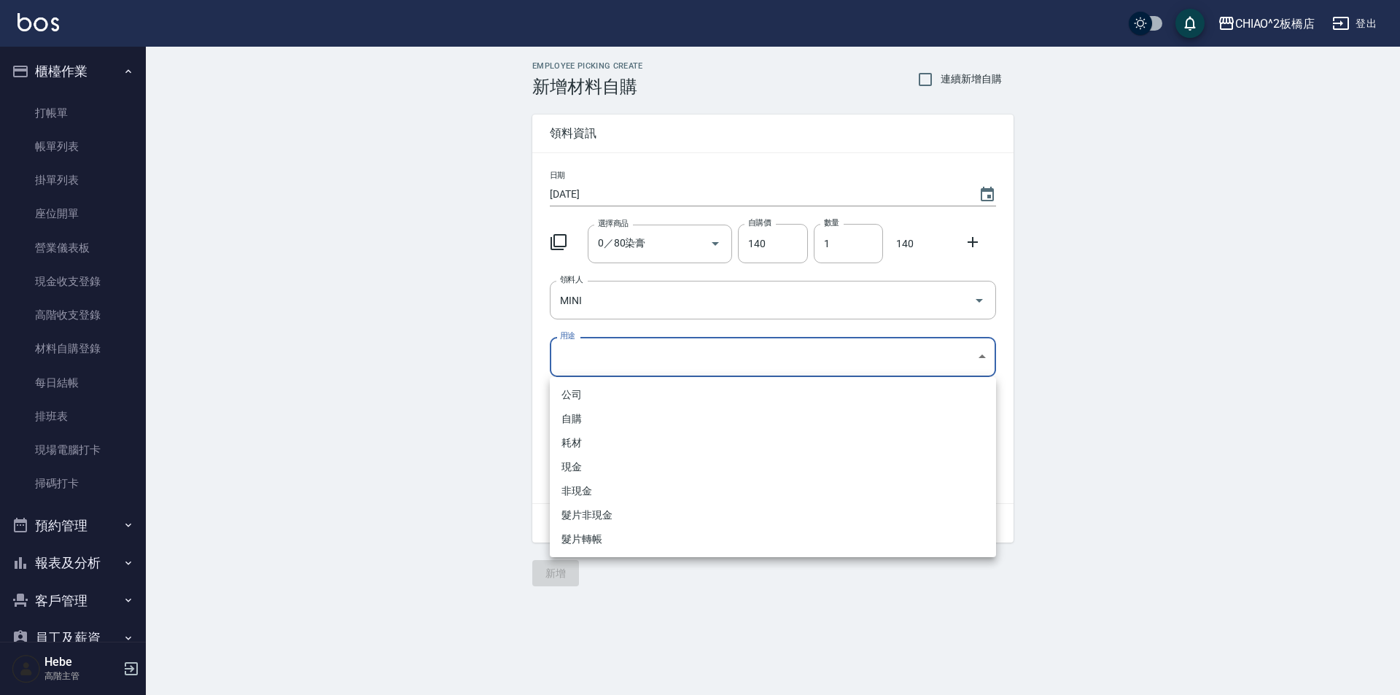
click at [597, 364] on body "CHIAO^2板橋店 登出 櫃檯作業 打帳單 帳單列表 掛單列表 座位開單 營業儀表板 現金收支登錄 高階收支登錄 材料自購登錄 每日結帳 排班表 現場電腦打…" at bounding box center [700, 347] width 1400 height 695
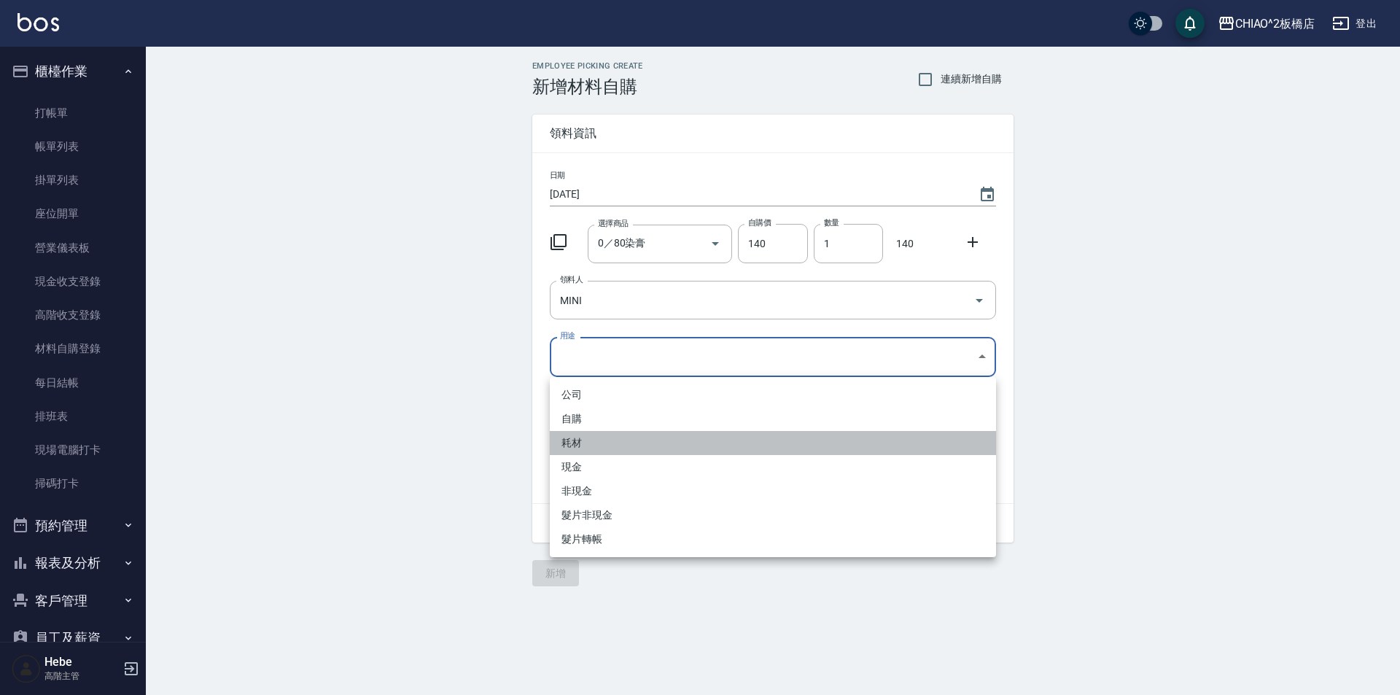
click at [588, 435] on li "耗材" at bounding box center [773, 443] width 446 height 24
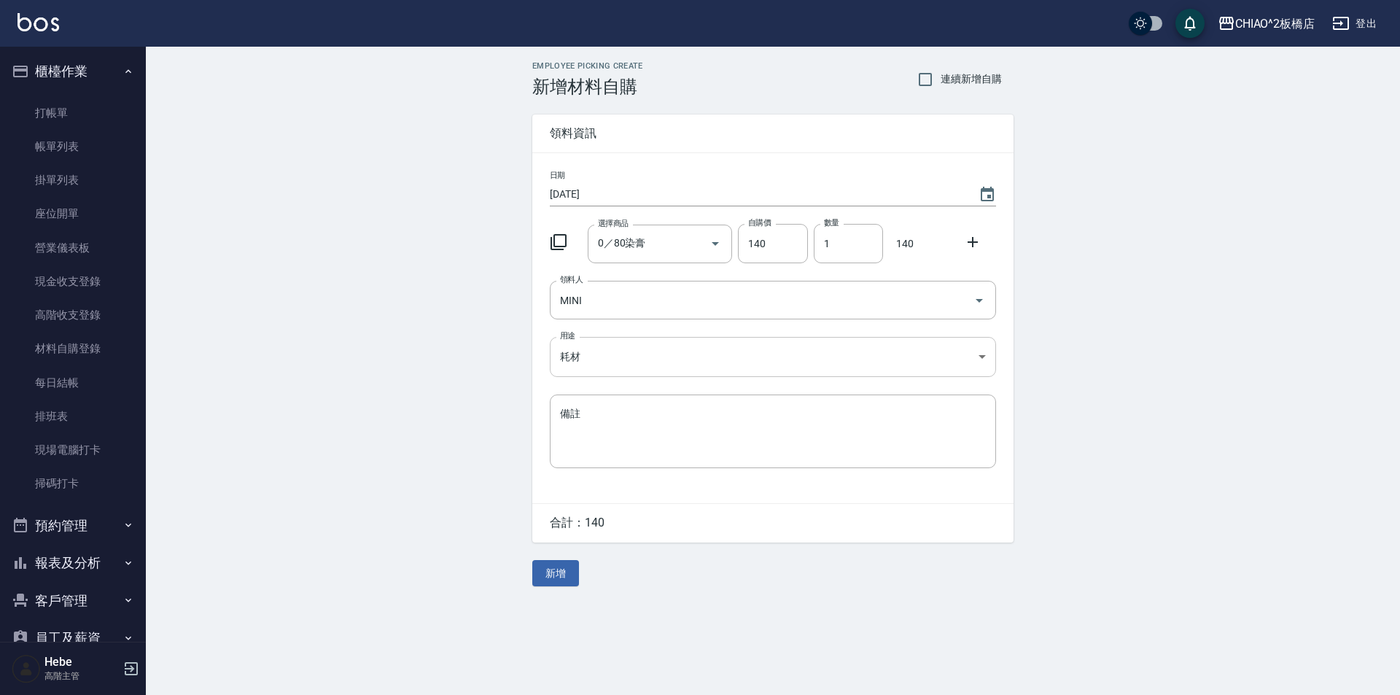
click at [588, 359] on body "CHIAO^2板橋店 登出 櫃檯作業 打帳單 帳單列表 掛單列表 座位開單 營業儀表板 現金收支登錄 高階收支登錄 材料自購登錄 每日結帳 排班表 現場電腦打…" at bounding box center [700, 347] width 1400 height 695
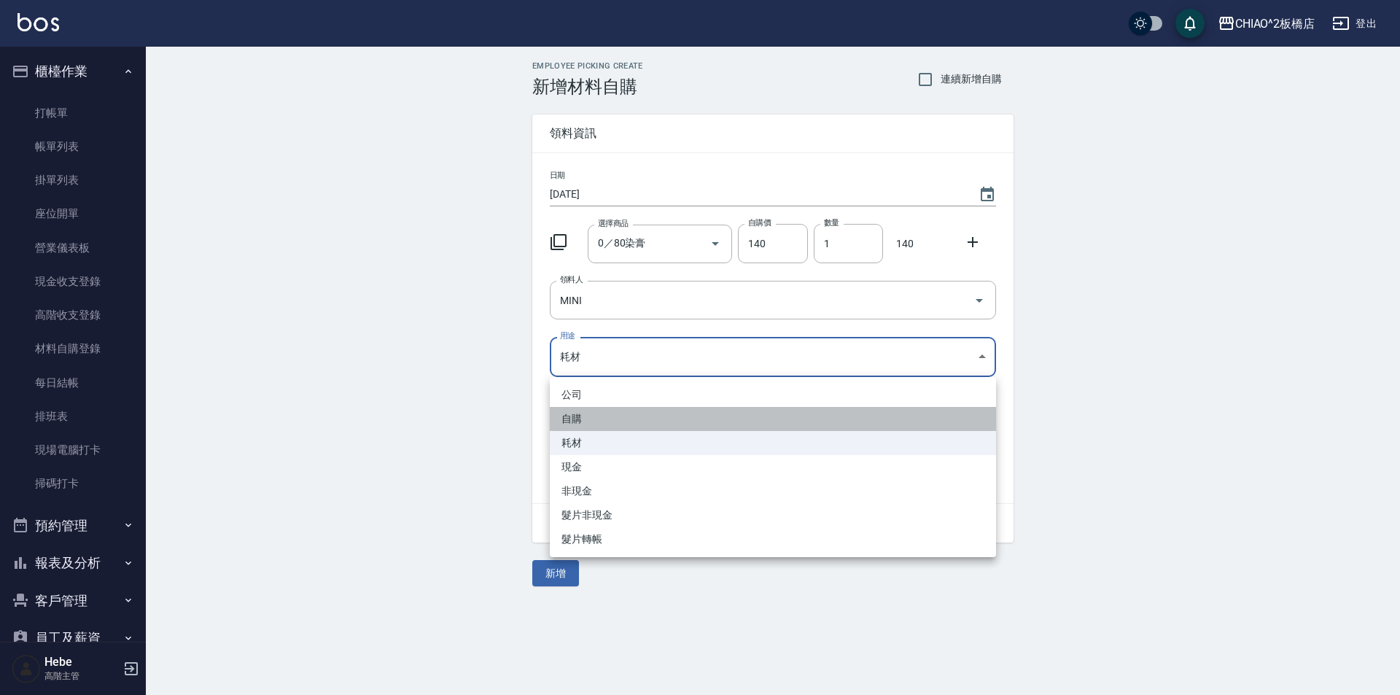
click at [584, 413] on li "自購" at bounding box center [773, 419] width 446 height 24
type input "自購"
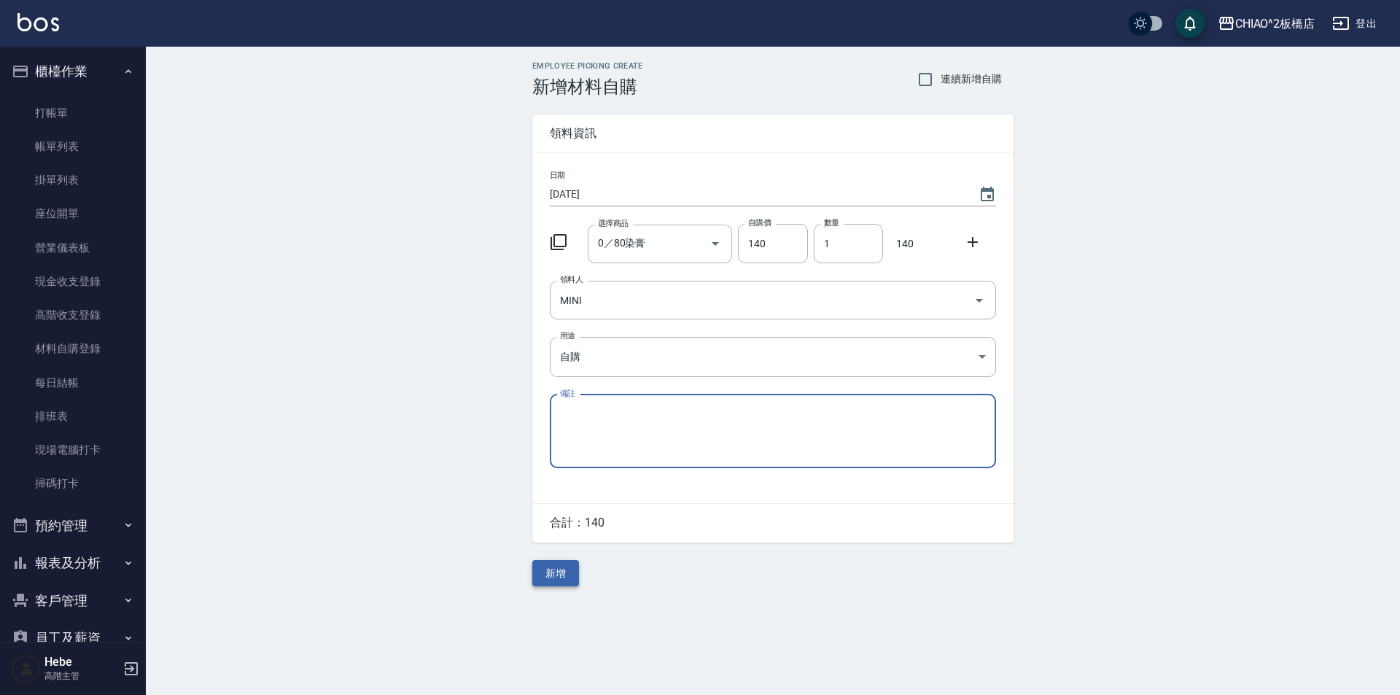
click at [557, 578] on button "新增" at bounding box center [555, 573] width 47 height 27
